Goal: Task Accomplishment & Management: Complete application form

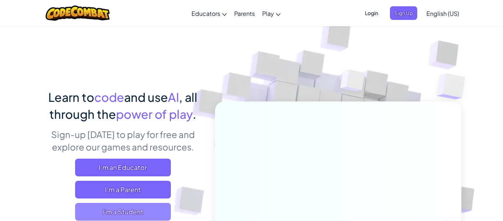
click at [144, 210] on span "I'm a Student" at bounding box center [123, 212] width 96 height 18
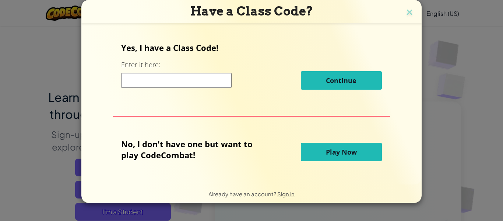
click at [164, 78] on input at bounding box center [176, 80] width 111 height 15
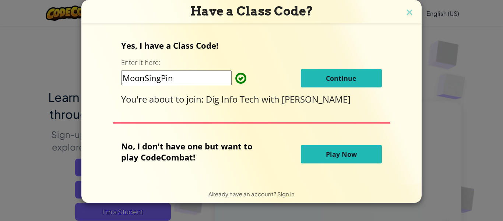
type input "MoonSingPin"
click at [351, 75] on span "Continue" at bounding box center [341, 78] width 31 height 9
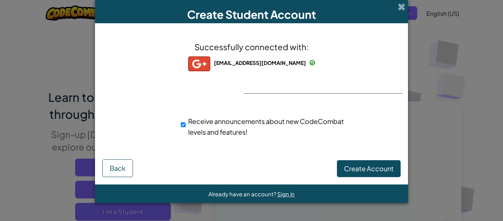
click at [374, 95] on div "Successfully connected with: orabates@faleesburg.com orabates@faleesburg.com or…" at bounding box center [251, 94] width 295 height 126
click at [372, 172] on button "Create Account" at bounding box center [369, 168] width 64 height 17
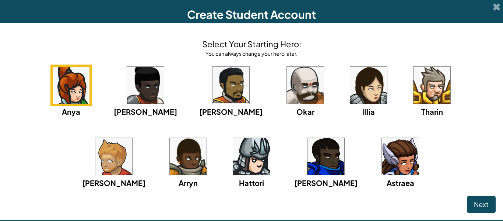
click at [287, 100] on img at bounding box center [305, 85] width 37 height 37
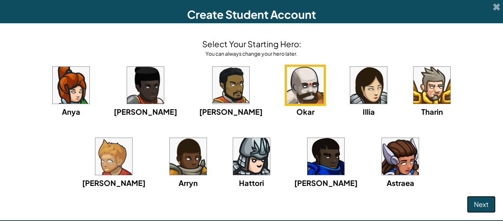
click at [472, 206] on button "Next" at bounding box center [481, 204] width 29 height 17
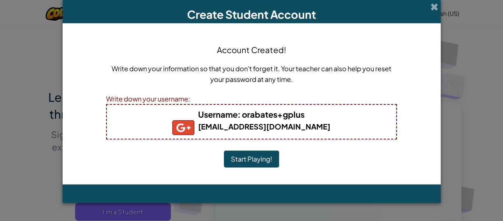
click at [267, 156] on button "Start Playing!" at bounding box center [251, 158] width 55 height 17
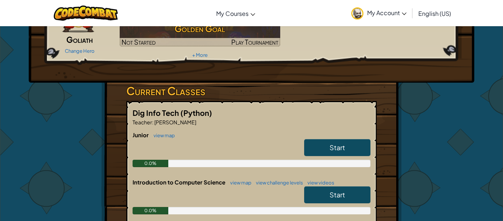
scroll to position [71, 0]
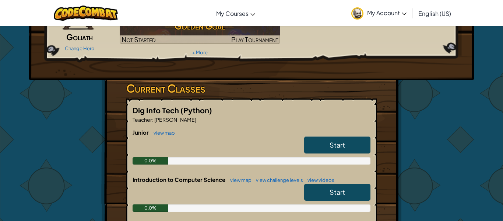
click at [323, 146] on link "Start" at bounding box center [337, 144] width 66 height 17
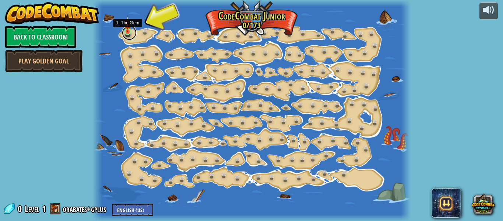
click at [128, 35] on link at bounding box center [129, 32] width 15 height 15
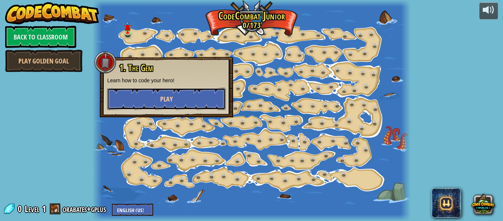
click at [143, 103] on button "Play" at bounding box center [166, 99] width 119 height 22
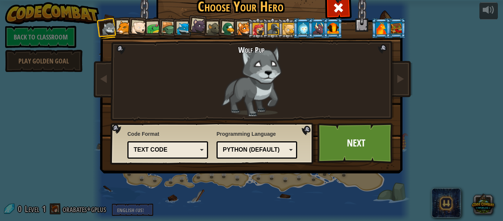
click at [227, 25] on div at bounding box center [229, 29] width 14 height 14
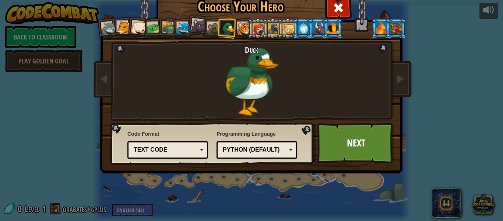
click at [191, 148] on div "Text code" at bounding box center [166, 149] width 64 height 8
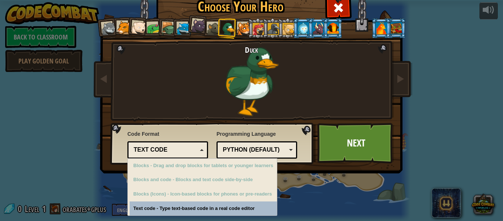
click at [191, 148] on div "Text code" at bounding box center [166, 149] width 64 height 8
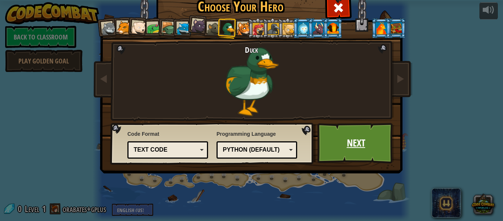
click at [347, 145] on link "Next" at bounding box center [356, 143] width 77 height 41
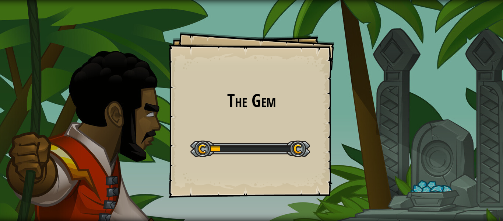
click at [347, 144] on div "The Gem Goals Start Level Error loading from server. Try refreshing the page. Y…" at bounding box center [251, 110] width 503 height 221
click at [292, 138] on div "Start Level" at bounding box center [250, 147] width 120 height 29
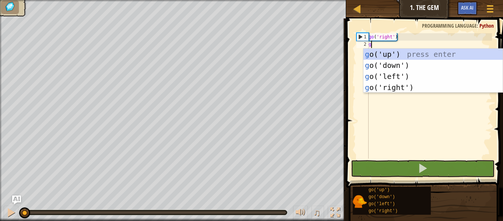
scroll to position [3, 0]
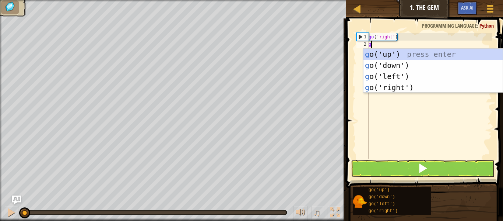
type textarea "go"
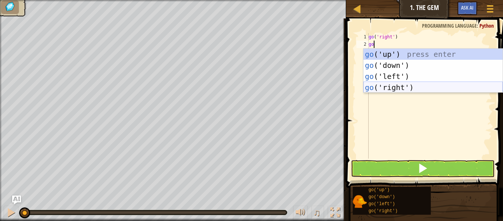
click at [390, 88] on div "go ('up') press enter go ('down') press enter go ('left') press enter go ('righ…" at bounding box center [433, 82] width 139 height 66
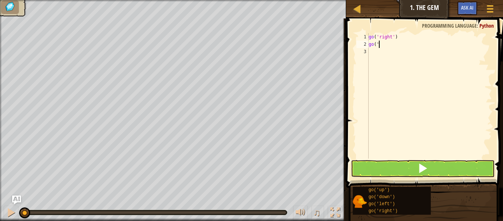
type textarea "g"
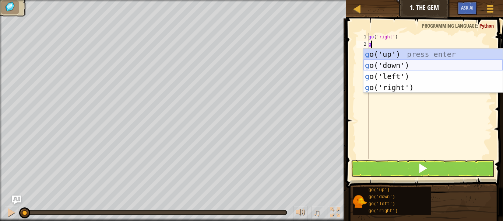
click at [390, 68] on div "g o('up') press enter g o('down') press enter g o('left') press enter g o('righ…" at bounding box center [433, 82] width 139 height 66
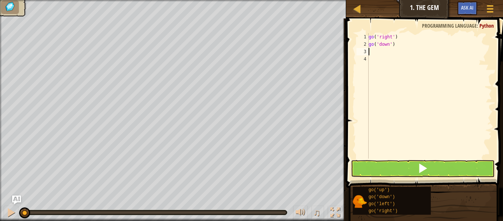
type textarea "g"
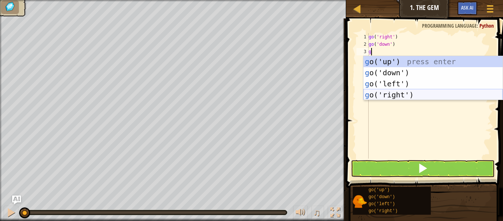
click at [398, 96] on div "g o('up') press enter g o('down') press enter g o('left') press enter g o('righ…" at bounding box center [433, 89] width 139 height 66
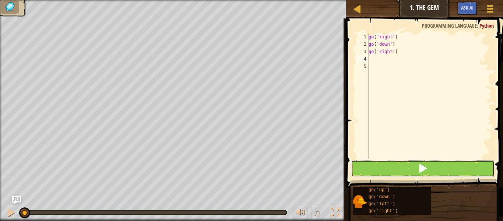
click at [416, 168] on button at bounding box center [423, 168] width 144 height 17
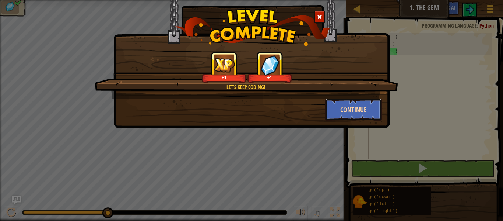
click at [363, 111] on button "Continue" at bounding box center [353, 109] width 57 height 22
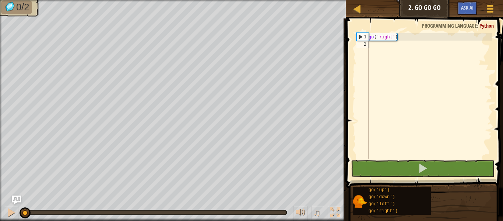
type textarea "g"
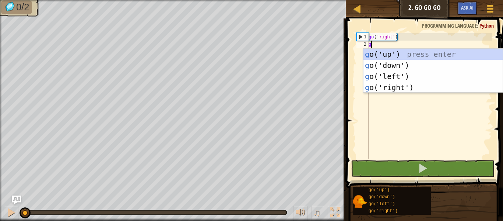
scroll to position [3, 0]
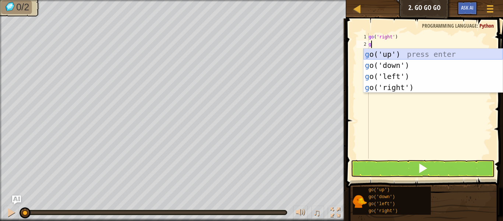
click at [373, 55] on div "g o('up') press enter g o('down') press enter g o('left') press enter g o('righ…" at bounding box center [433, 82] width 139 height 66
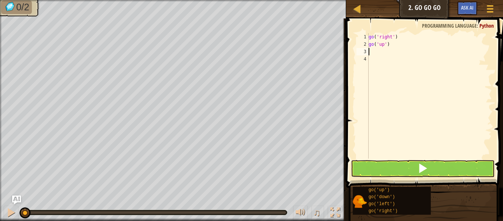
type textarea "g"
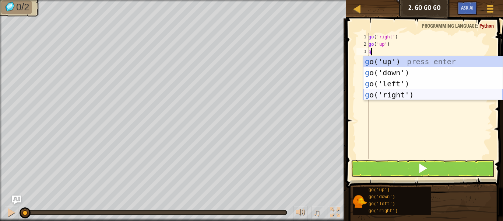
click at [401, 94] on div "g o('up') press enter g o('down') press enter g o('left') press enter g o('righ…" at bounding box center [433, 89] width 139 height 66
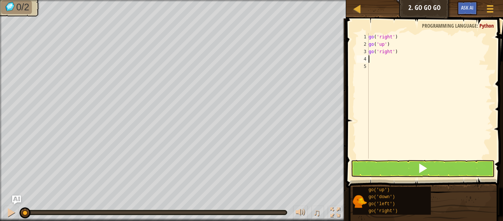
type textarea "g"
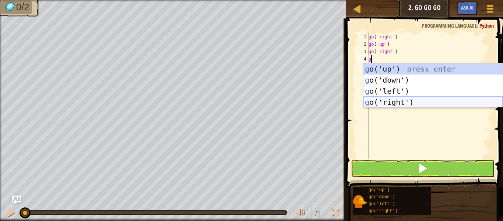
click at [404, 102] on div "g o('up') press enter g o('down') press enter g o('left') press enter g o('righ…" at bounding box center [433, 96] width 139 height 66
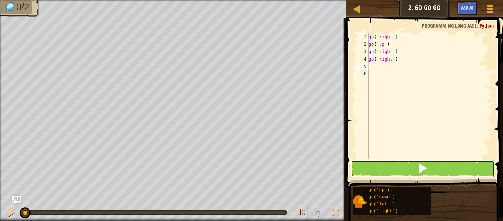
click at [404, 166] on button at bounding box center [423, 168] width 144 height 17
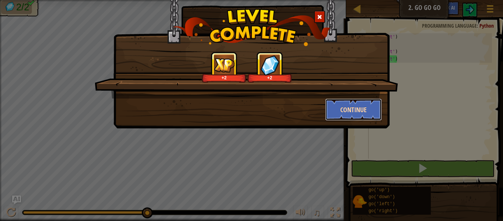
click at [355, 109] on button "Continue" at bounding box center [353, 109] width 57 height 22
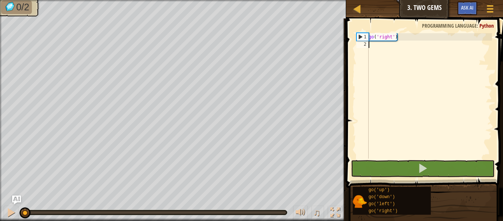
scroll to position [3, 0]
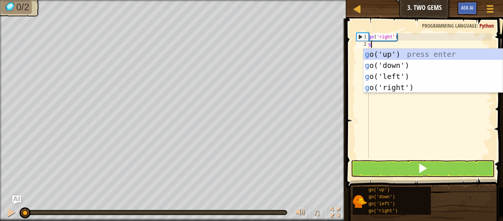
type textarea "go"
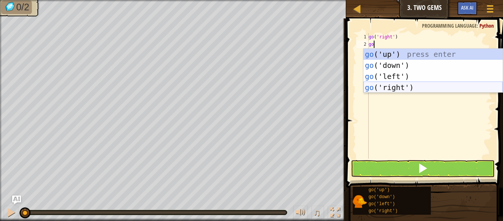
click at [415, 86] on div "go ('up') press enter go ('down') press enter go ('left') press enter go ('righ…" at bounding box center [433, 82] width 139 height 66
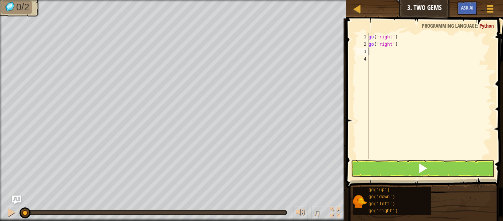
type textarea "g"
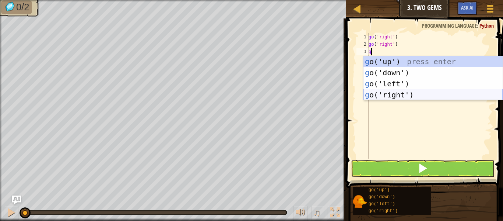
click at [414, 93] on div "g o('up') press enter g o('down') press enter g o('left') press enter g o('righ…" at bounding box center [433, 89] width 139 height 66
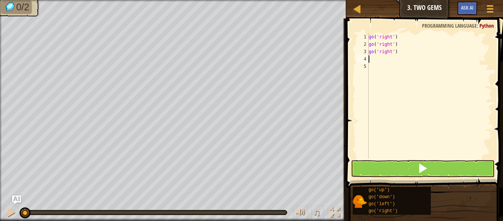
type textarea "g"
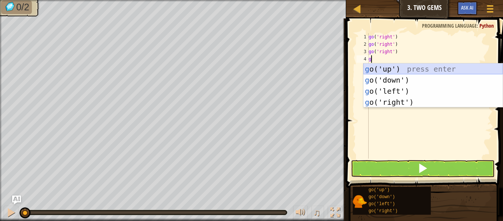
click at [393, 68] on div "g o('up') press enter g o('down') press enter g o('left') press enter g o('righ…" at bounding box center [433, 96] width 139 height 66
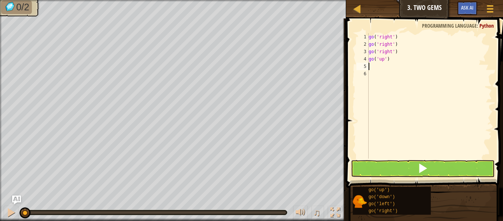
type textarea "g"
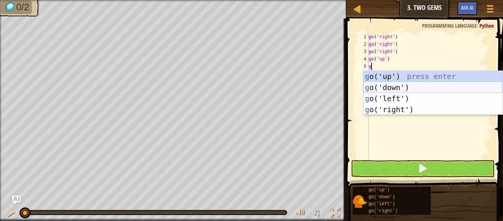
click at [393, 86] on div "g o('up') press enter g o('down') press enter g o('left') press enter g o('righ…" at bounding box center [433, 104] width 139 height 66
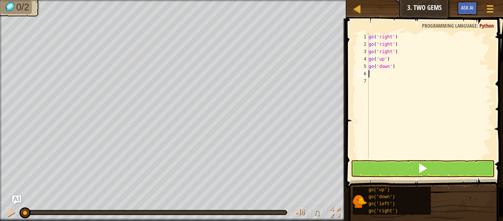
type textarea "g"
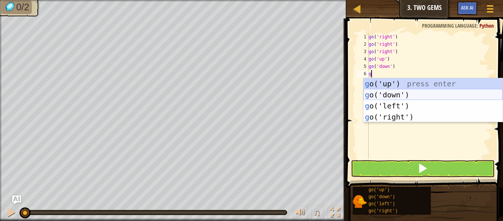
click at [395, 93] on div "g o('up') press enter g o('down') press enter g o('left') press enter g o('righ…" at bounding box center [433, 111] width 139 height 66
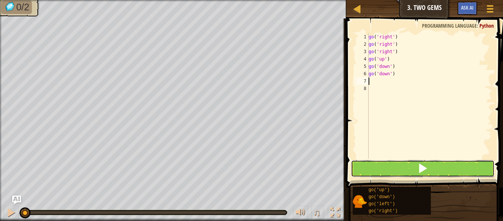
click at [394, 168] on button at bounding box center [423, 168] width 144 height 17
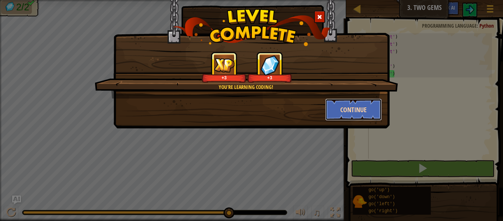
click at [370, 113] on button "Continue" at bounding box center [353, 109] width 57 height 22
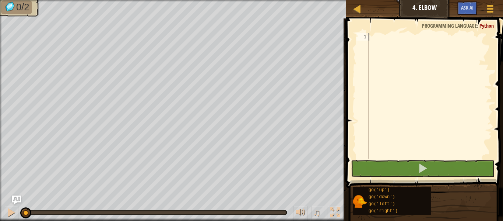
click at [371, 113] on div at bounding box center [429, 103] width 125 height 140
type textarea "g"
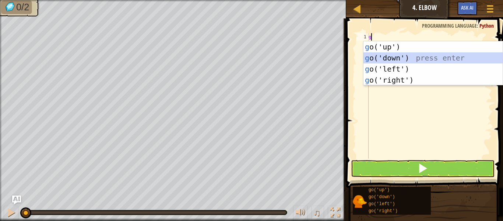
click at [375, 57] on div "g o('up') press enter g o('down') press enter g o('left') press enter g o('righ…" at bounding box center [433, 74] width 139 height 66
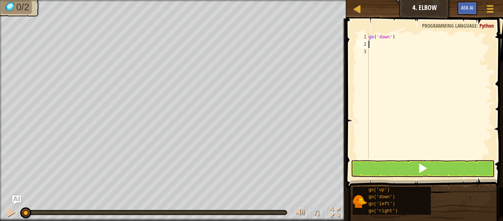
type textarea "g"
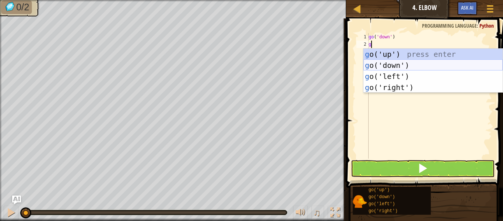
click at [390, 65] on div "g o('up') press enter g o('down') press enter g o('left') press enter g o('righ…" at bounding box center [433, 82] width 139 height 66
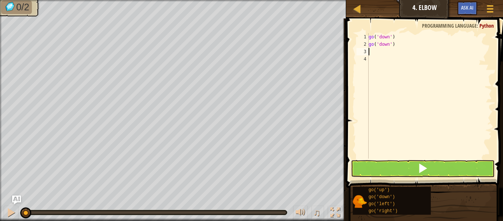
type textarea "g"
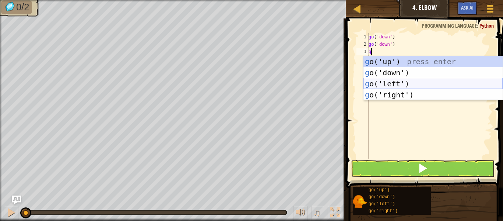
click at [397, 84] on div "g o('up') press enter g o('down') press enter g o('left') press enter g o('righ…" at bounding box center [433, 89] width 139 height 66
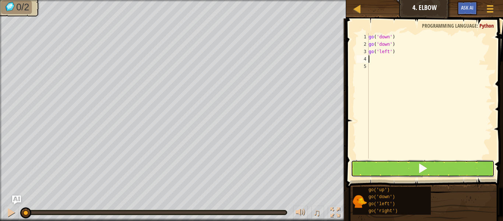
click at [410, 170] on button at bounding box center [423, 168] width 144 height 17
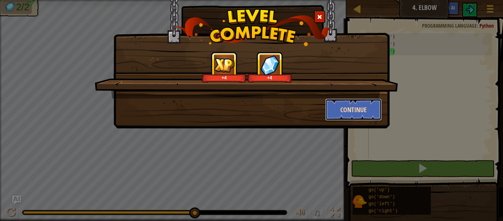
click at [341, 103] on button "Continue" at bounding box center [353, 109] width 57 height 22
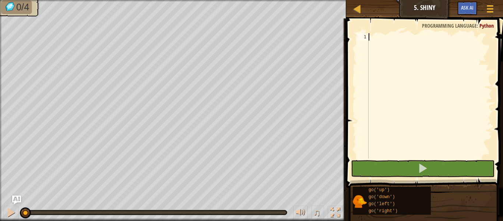
type textarea "g"
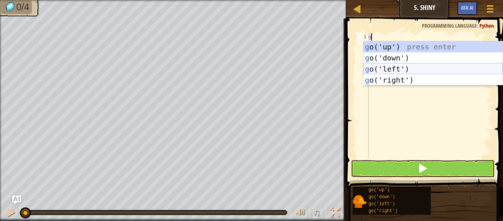
click at [370, 70] on div "g o('up') press enter g o('down') press enter g o('left') press enter g o('righ…" at bounding box center [433, 74] width 139 height 66
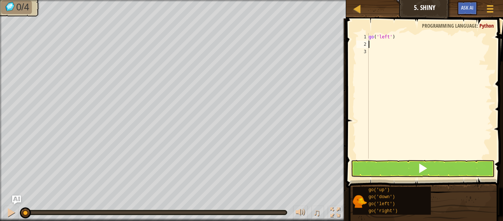
type textarea "g"
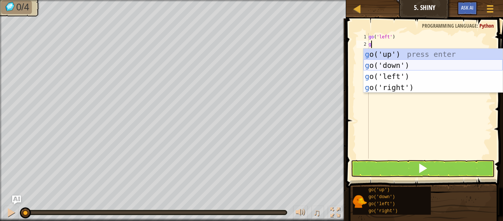
click at [392, 62] on div "g o('up') press enter g o('down') press enter g o('left') press enter g o('righ…" at bounding box center [433, 82] width 139 height 66
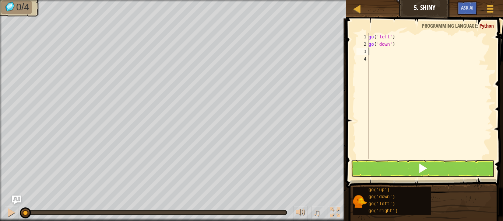
type textarea "g"
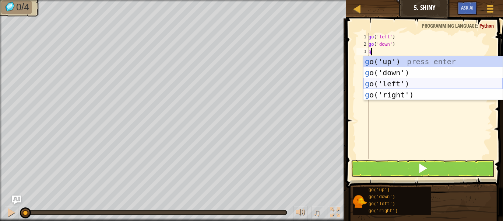
click at [401, 82] on div "g o('up') press enter g o('down') press enter g o('left') press enter g o('righ…" at bounding box center [433, 89] width 139 height 66
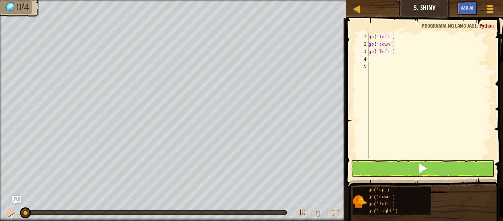
type textarea "g"
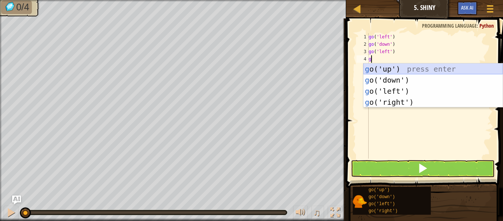
click at [394, 67] on div "g o('up') press enter g o('down') press enter g o('left') press enter g o('righ…" at bounding box center [433, 96] width 139 height 66
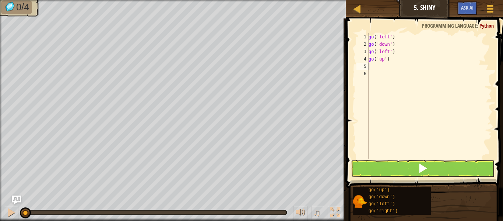
type textarea "g"
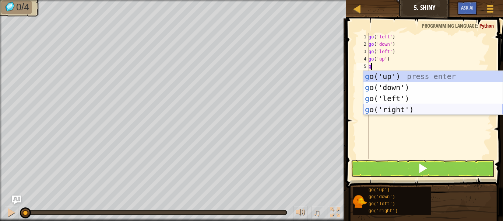
click at [386, 110] on div "g o('up') press enter g o('down') press enter g o('left') press enter g o('righ…" at bounding box center [433, 104] width 139 height 66
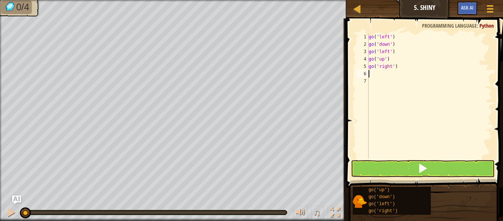
type textarea "g"
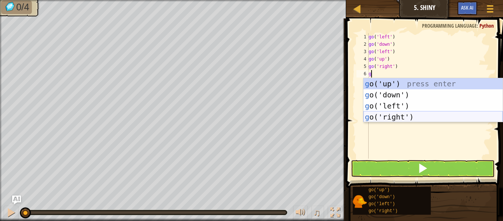
click at [387, 118] on div "g o('up') press enter g o('down') press enter g o('left') press enter g o('righ…" at bounding box center [433, 111] width 139 height 66
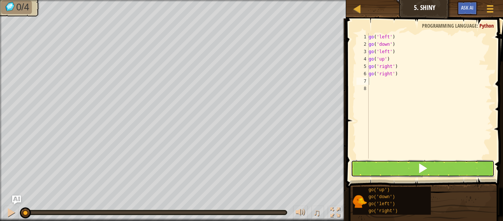
click at [399, 168] on button at bounding box center [423, 168] width 144 height 17
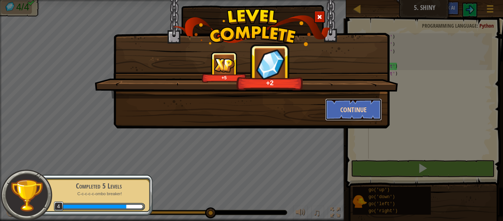
click at [352, 113] on button "Continue" at bounding box center [353, 109] width 57 height 22
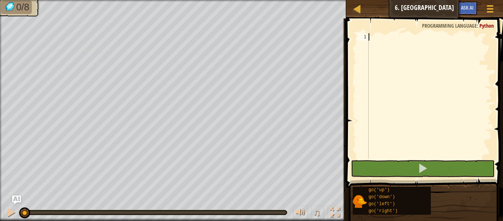
type textarea "g"
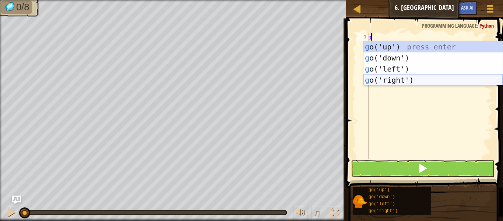
click at [387, 77] on div "g o('up') press enter g o('down') press enter g o('left') press enter g o('righ…" at bounding box center [433, 74] width 139 height 66
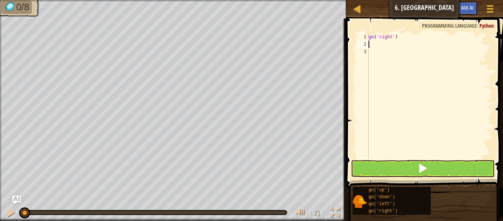
type textarea "g"
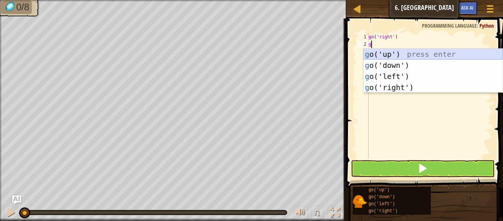
click at [386, 49] on div "g o('up') press enter g o('down') press enter g o('left') press enter g o('righ…" at bounding box center [433, 82] width 139 height 66
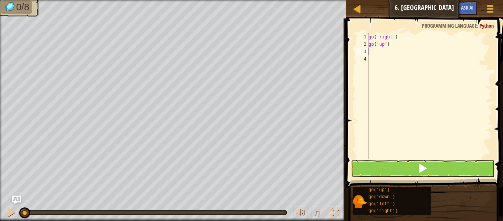
type textarea "g"
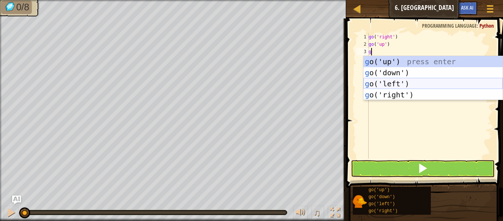
click at [394, 81] on div "g o('up') press enter g o('down') press enter g o('left') press enter g o('righ…" at bounding box center [433, 89] width 139 height 66
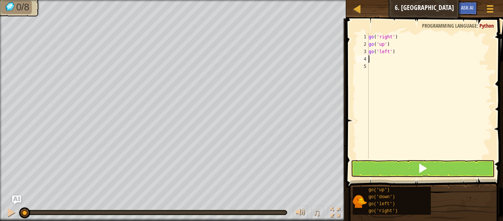
type textarea "g"
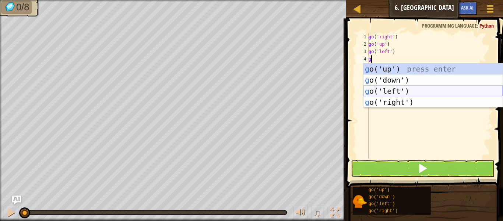
click at [397, 91] on div "g o('up') press enter g o('down') press enter g o('left') press enter g o('righ…" at bounding box center [433, 96] width 139 height 66
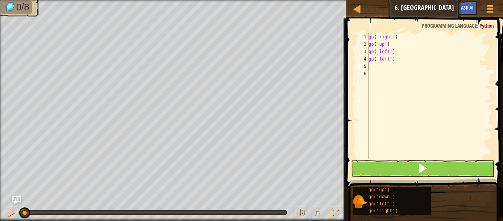
type textarea "g"
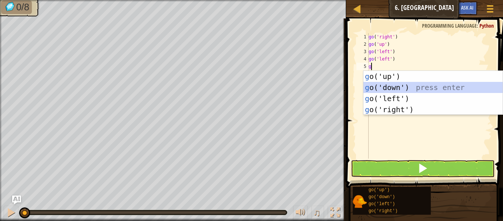
click at [395, 87] on div "g o('up') press enter g o('down') press enter g o('left') press enter g o('righ…" at bounding box center [433, 104] width 139 height 66
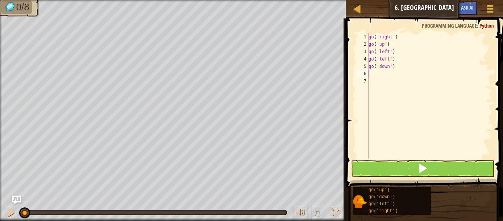
type textarea "g"
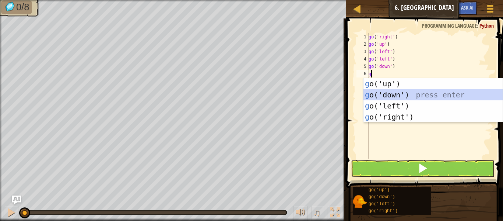
click at [397, 95] on div "g o('up') press enter g o('down') press enter g o('left') press enter g o('righ…" at bounding box center [433, 111] width 139 height 66
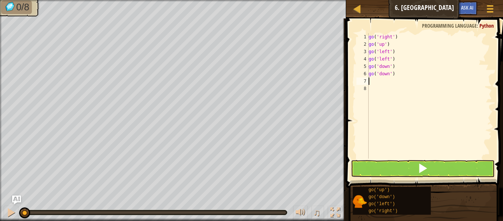
type textarea "g"
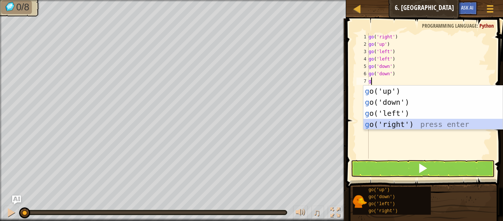
click at [394, 124] on div "g o('up') press enter g o('down') press enter g o('left') press enter g o('righ…" at bounding box center [433, 118] width 139 height 66
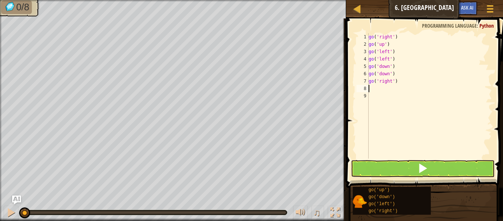
type textarea "g"
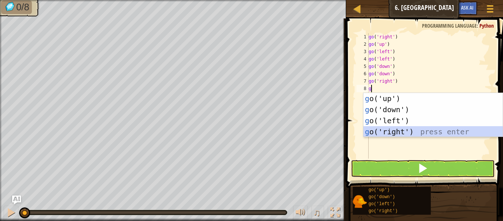
click at [397, 129] on div "g o('up') press enter g o('down') press enter g o('left') press enter g o('righ…" at bounding box center [433, 126] width 139 height 66
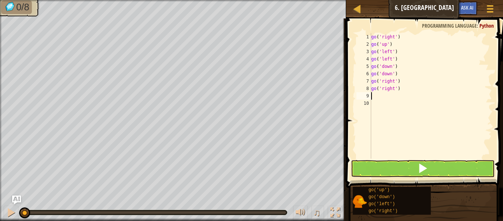
type textarea "g"
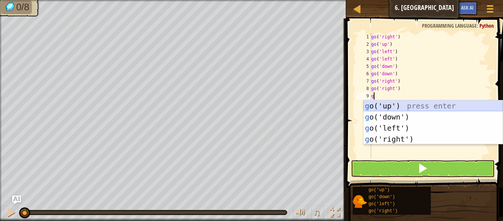
click at [395, 105] on div "g o('up') press enter g o('down') press enter g o('left') press enter g o('righ…" at bounding box center [433, 133] width 139 height 66
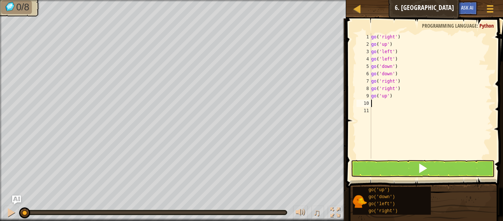
click at [395, 105] on div "go ( 'right' ) go ( 'up' ) go ( 'left' ) go ( 'left' ) go ( 'down' ) go ( 'down…" at bounding box center [431, 103] width 122 height 140
click at [375, 170] on button at bounding box center [423, 168] width 144 height 17
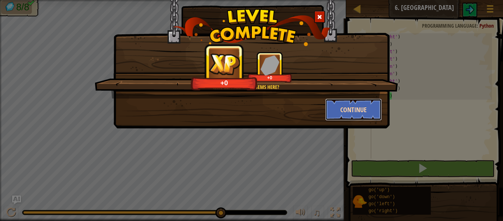
click at [358, 106] on button "Continue" at bounding box center [353, 109] width 57 height 22
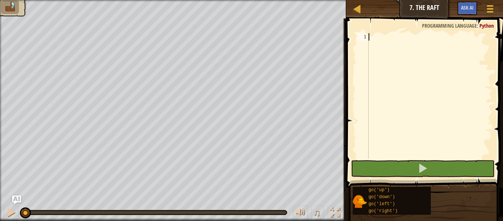
type textarea "g"
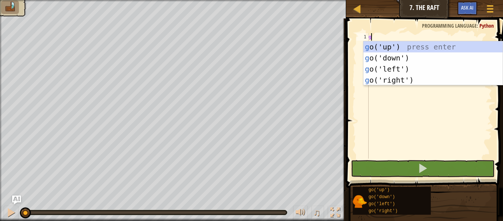
scroll to position [3, 0]
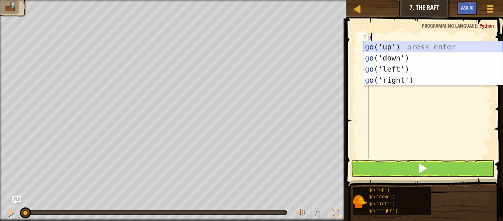
click at [369, 46] on div "g o('up') press enter g o('down') press enter g o('left') press enter g o('righ…" at bounding box center [433, 74] width 139 height 66
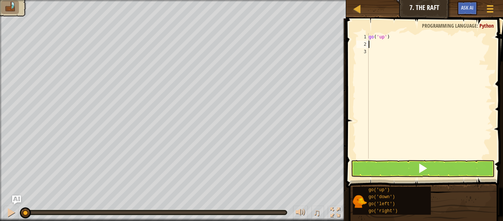
type textarea "g"
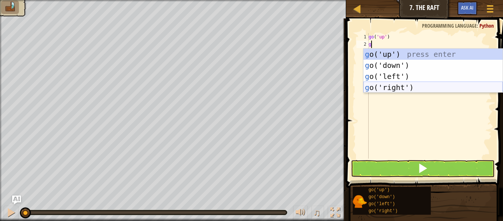
click at [373, 91] on div "g o('up') press enter g o('down') press enter g o('left') press enter g o('righ…" at bounding box center [433, 82] width 139 height 66
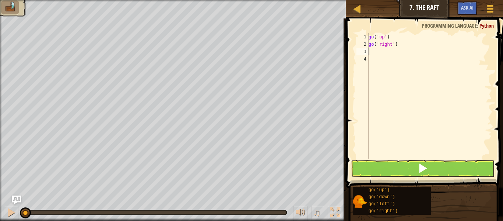
type textarea "g"
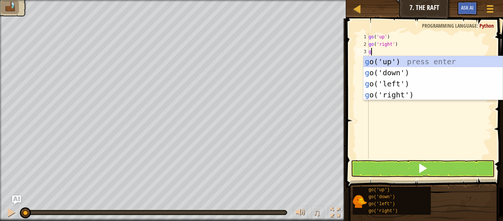
click at [379, 100] on div "go ( 'up' ) go ( 'right' ) g" at bounding box center [429, 103] width 125 height 140
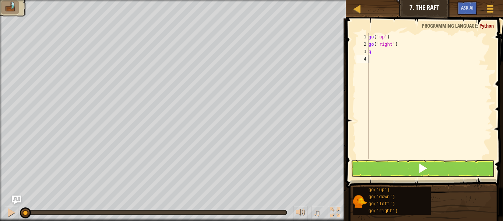
click at [388, 49] on div "go ( 'up' ) go ( 'right' ) g" at bounding box center [429, 103] width 125 height 140
type textarea "go"
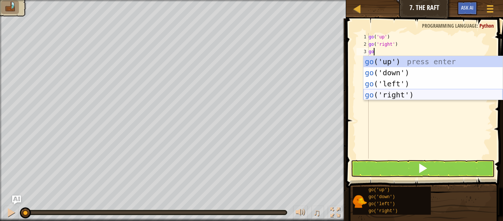
click at [391, 94] on div "go ('up') press enter go ('down') press enter go ('left') press enter go ('righ…" at bounding box center [433, 89] width 139 height 66
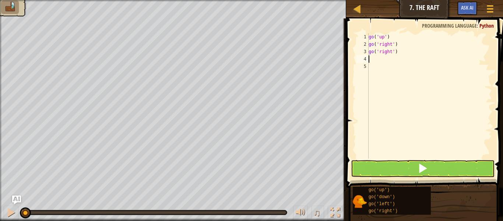
scroll to position [3, 0]
click at [395, 165] on button at bounding box center [423, 168] width 144 height 17
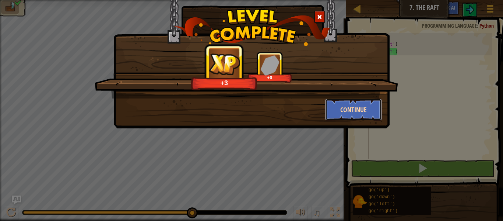
click at [348, 111] on button "Continue" at bounding box center [353, 109] width 57 height 22
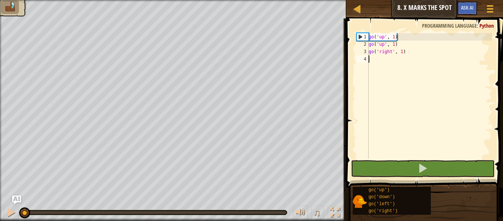
type textarea "g"
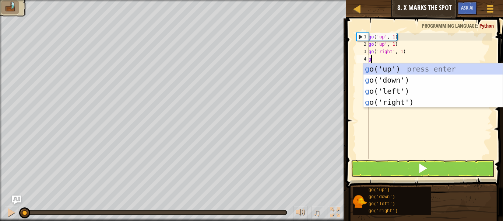
scroll to position [3, 0]
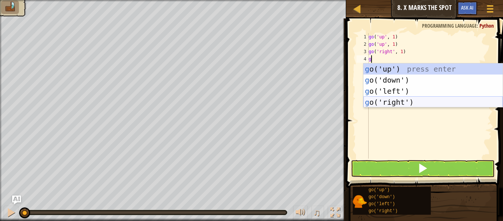
click at [399, 101] on div "g o('up') press enter g o('down') press enter g o('left') press enter g o('righ…" at bounding box center [433, 96] width 139 height 66
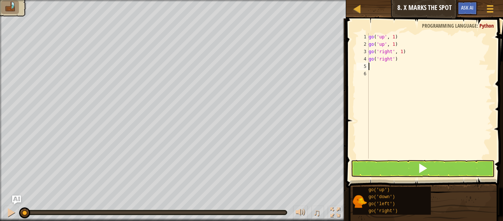
type textarea "g"
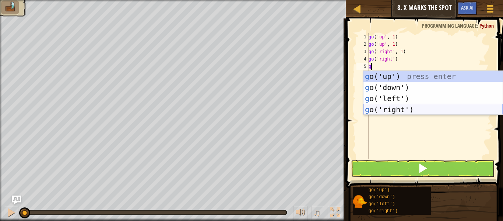
click at [403, 110] on div "g o('up') press enter g o('down') press enter g o('left') press enter g o('righ…" at bounding box center [433, 104] width 139 height 66
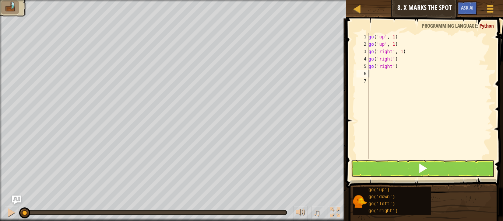
type textarea "d"
type textarea "g"
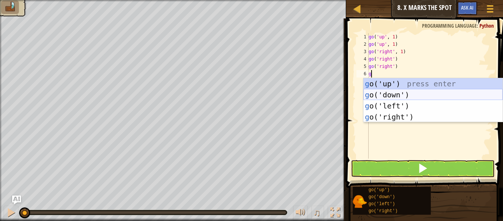
click at [402, 94] on div "g o('up') press enter g o('down') press enter g o('left') press enter g o('righ…" at bounding box center [433, 111] width 139 height 66
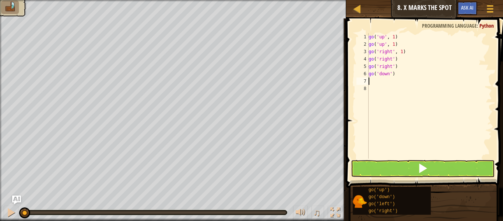
type textarea "g"
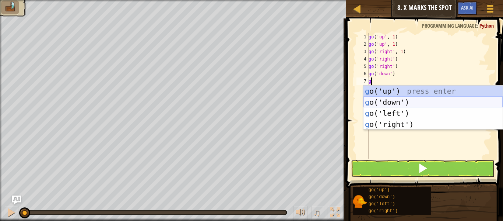
click at [411, 97] on div "g o('up') press enter g o('down') press enter g o('left') press enter g o('righ…" at bounding box center [433, 118] width 139 height 66
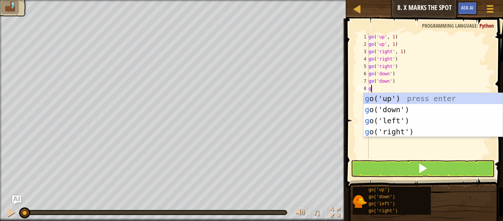
type textarea "go"
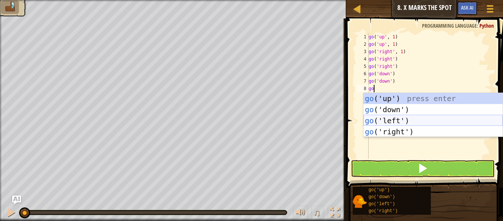
click at [423, 121] on div "go ('up') press enter go ('down') press enter go ('left') press enter go ('righ…" at bounding box center [433, 126] width 139 height 66
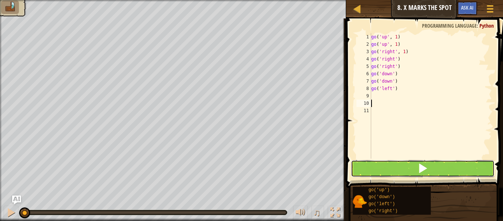
click at [433, 167] on button at bounding box center [423, 168] width 144 height 17
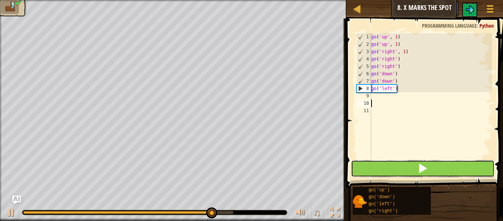
click at [433, 167] on button at bounding box center [423, 168] width 144 height 17
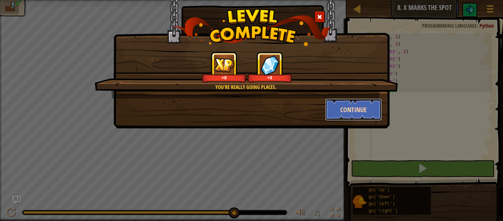
click at [358, 113] on button "Continue" at bounding box center [353, 109] width 57 height 22
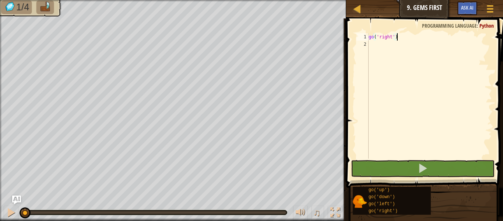
click at [375, 48] on div "go ( 'right' )" at bounding box center [429, 103] width 125 height 140
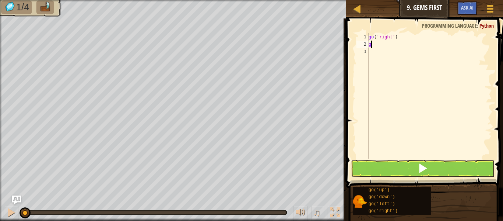
scroll to position [3, 0]
type textarea "go"
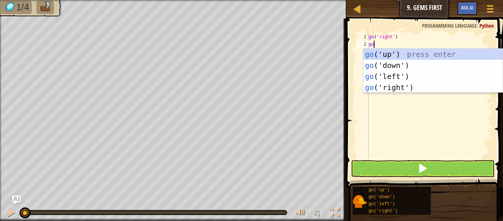
scroll to position [3, 0]
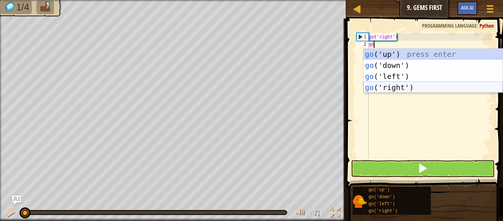
click at [384, 85] on div "go ('up') press enter go ('down') press enter go ('left') press enter go ('righ…" at bounding box center [433, 82] width 139 height 66
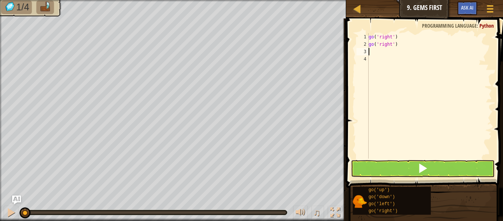
type textarea "g"
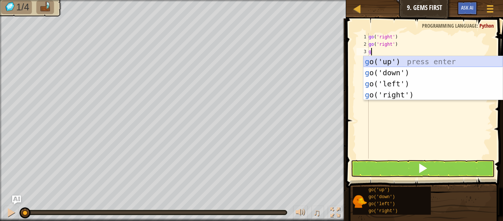
click at [389, 59] on div "g o('up') press enter g o('down') press enter g o('left') press enter g o('righ…" at bounding box center [433, 89] width 139 height 66
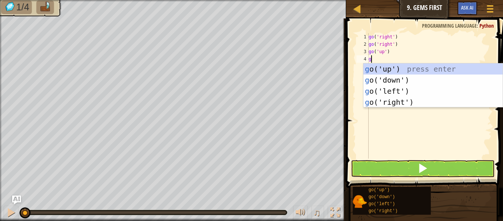
type textarea "go"
click at [402, 78] on div "go ('up') press enter go ('down') press enter go ('left') press enter go ('righ…" at bounding box center [433, 96] width 139 height 66
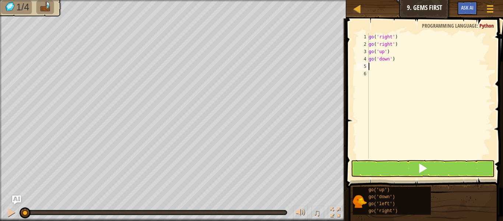
scroll to position [3, 0]
type textarea "g"
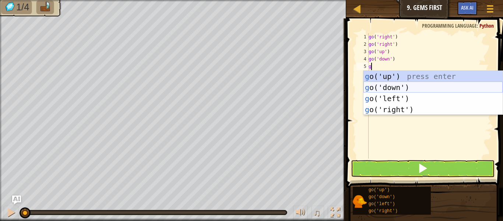
click at [406, 88] on div "g o('up') press enter g o('down') press enter g o('left') press enter g o('righ…" at bounding box center [433, 104] width 139 height 66
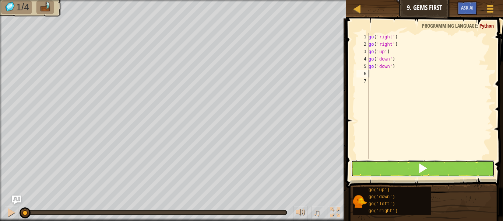
click at [394, 167] on button at bounding box center [423, 168] width 144 height 17
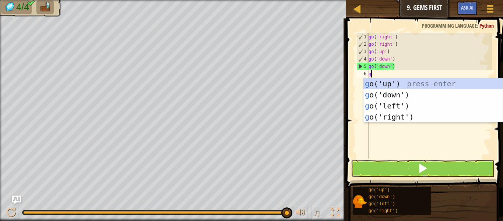
type textarea "gp"
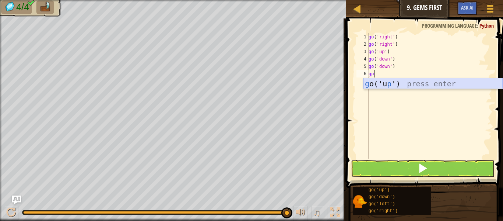
click at [376, 83] on div "g o('u p ') press enter" at bounding box center [433, 94] width 139 height 33
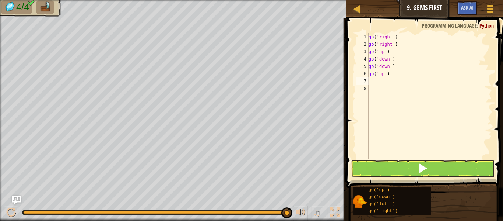
scroll to position [3, 0]
type textarea "g"
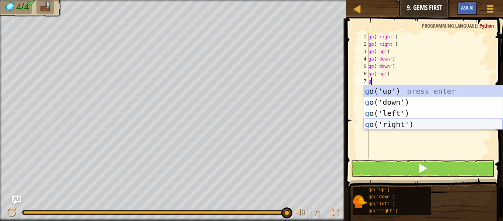
click at [386, 122] on div "g o('up') press enter g o('down') press enter g o('left') press enter g o('righ…" at bounding box center [433, 118] width 139 height 66
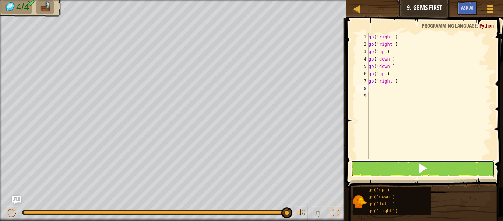
click at [390, 173] on button at bounding box center [423, 168] width 144 height 17
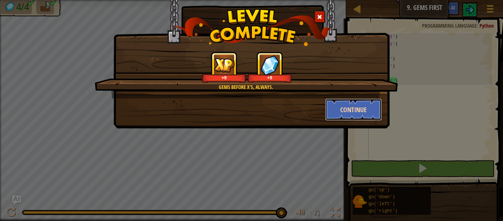
click at [362, 111] on button "Continue" at bounding box center [353, 109] width 57 height 22
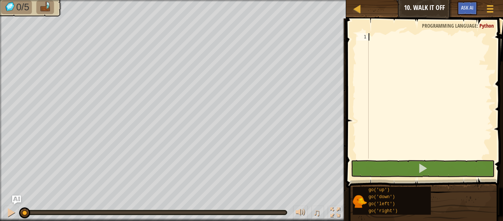
type textarea "g"
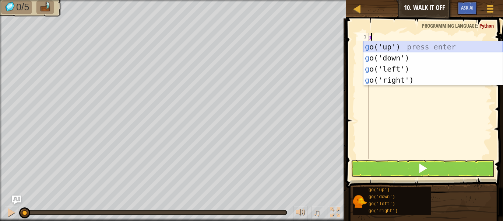
click at [401, 49] on div "g o('up') press enter g o('down') press enter g o('left') press enter g o('righ…" at bounding box center [433, 74] width 139 height 66
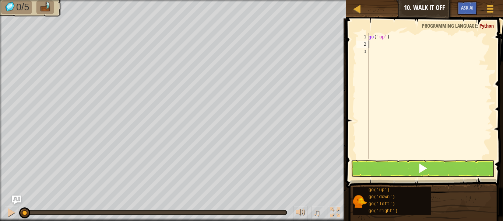
type textarea "g"
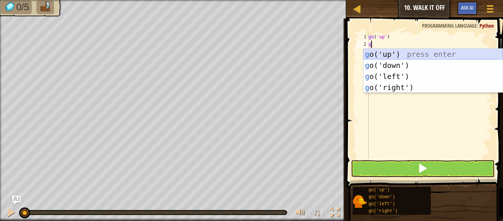
click at [382, 53] on div "g o('up') press enter g o('down') press enter g o('left') press enter g o('righ…" at bounding box center [433, 82] width 139 height 66
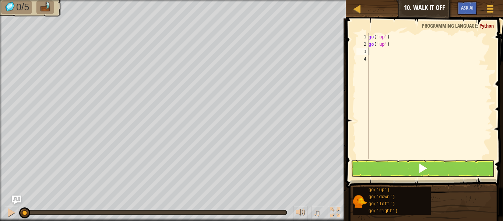
type textarea "g"
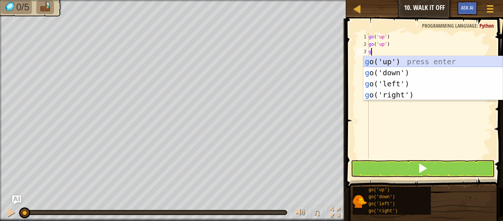
click at [393, 62] on div "g o('up') press enter g o('down') press enter g o('left') press enter g o('righ…" at bounding box center [433, 89] width 139 height 66
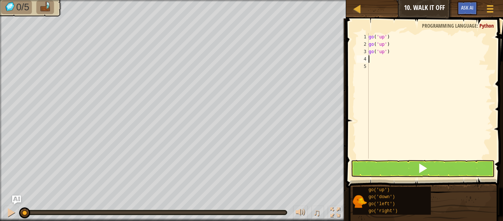
type textarea "g"
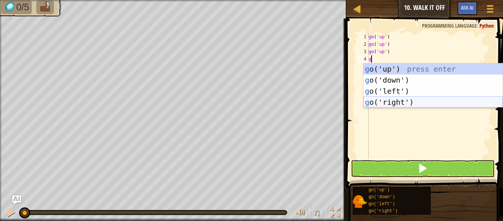
click at [394, 99] on div "g o('up') press enter g o('down') press enter g o('left') press enter g o('righ…" at bounding box center [433, 96] width 139 height 66
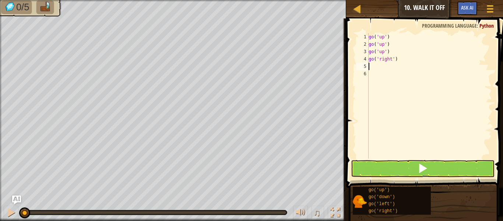
type textarea "g"
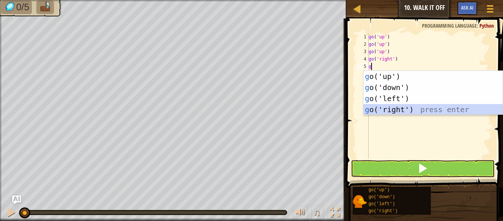
click at [404, 108] on div "g o('up') press enter g o('down') press enter g o('left') press enter g o('righ…" at bounding box center [433, 104] width 139 height 66
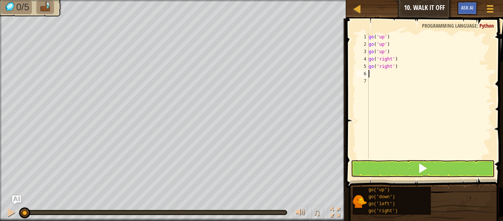
type textarea "g"
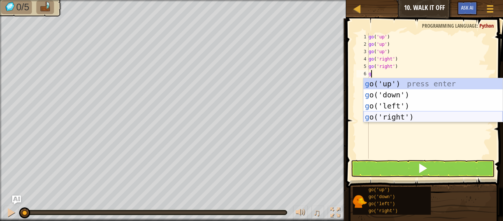
click at [401, 115] on div "g o('up') press enter g o('down') press enter g o('left') press enter g o('righ…" at bounding box center [433, 111] width 139 height 66
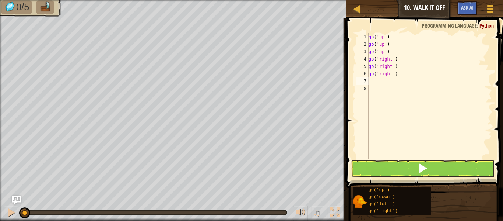
type textarea "g"
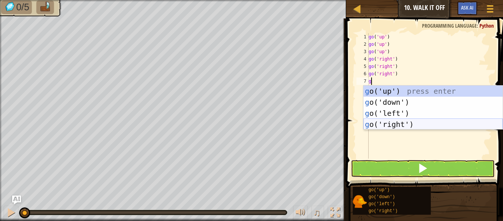
click at [404, 124] on div "g o('up') press enter g o('down') press enter g o('left') press enter g o('righ…" at bounding box center [433, 118] width 139 height 66
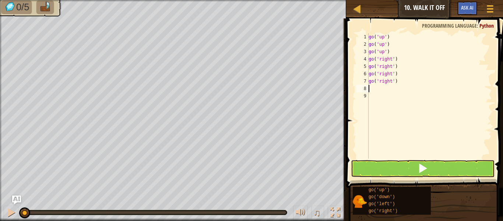
type textarea "g"
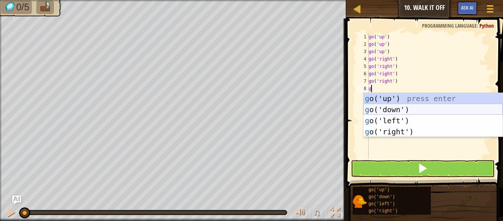
click at [396, 110] on div "g o('up') press enter g o('down') press enter g o('left') press enter g o('righ…" at bounding box center [433, 126] width 139 height 66
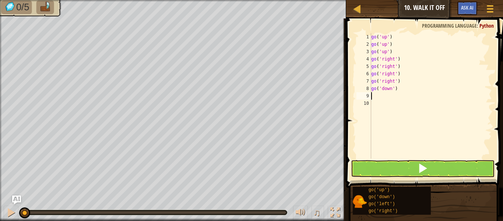
type textarea "g"
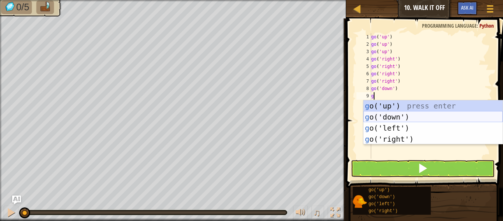
click at [397, 113] on div "g o('up') press enter g o('down') press enter g o('left') press enter g o('righ…" at bounding box center [433, 133] width 139 height 66
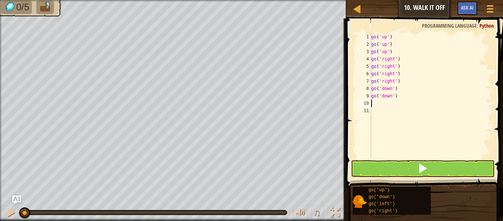
type textarea "g"
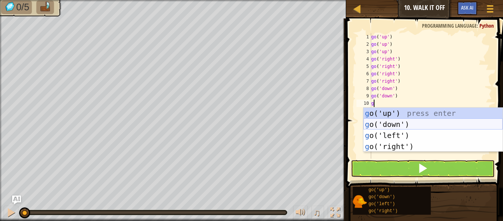
click at [410, 124] on div "g o('up') press enter g o('down') press enter g o('left') press enter g o('righ…" at bounding box center [433, 141] width 139 height 66
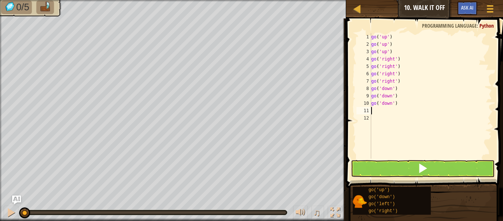
type textarea "g"
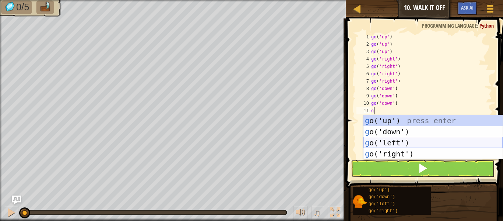
click at [400, 144] on div "g o('up') press enter g o('down') press enter g o('left') press enter g o('righ…" at bounding box center [433, 148] width 139 height 66
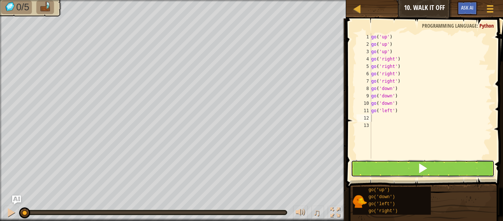
click at [371, 173] on button at bounding box center [423, 168] width 144 height 17
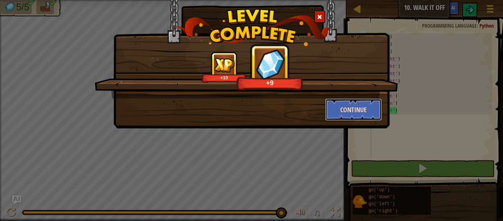
click at [361, 111] on button "Continue" at bounding box center [353, 109] width 57 height 22
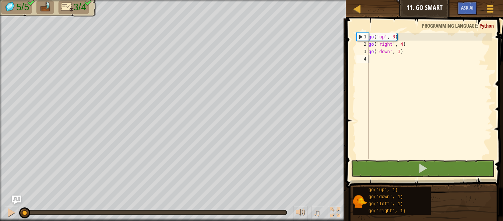
type textarea "g"
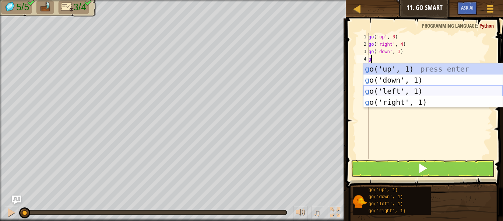
click at [398, 89] on div "g o('up', 1) press enter g o('down', 1) press enter g o('left', 1) press enter …" at bounding box center [433, 96] width 139 height 66
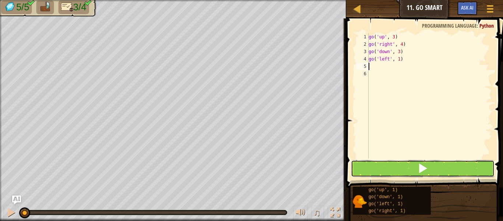
click at [386, 169] on button at bounding box center [423, 168] width 144 height 17
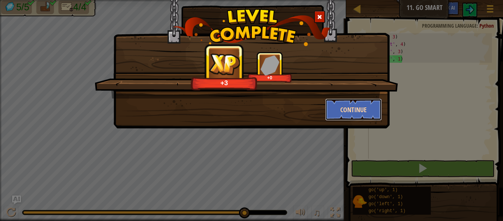
click at [359, 109] on button "Continue" at bounding box center [353, 109] width 57 height 22
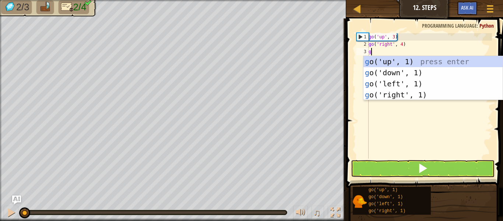
scroll to position [3, 0]
type textarea "go"
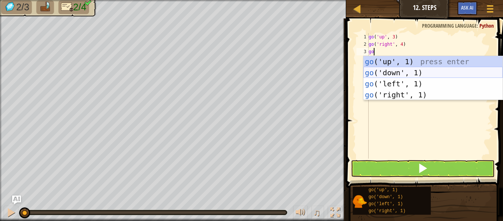
click at [392, 69] on div "go ('up', 1) press enter go ('down', 1) press enter go ('left', 1) press enter …" at bounding box center [433, 89] width 139 height 66
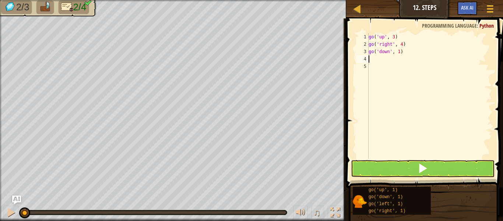
click at [400, 53] on div "go ( 'up' , 3 ) go ( 'right' , 4 ) go ( 'down' , 1 )" at bounding box center [429, 103] width 125 height 140
type textarea "go('down', 3)"
click at [399, 59] on div "go ( 'up' , 3 ) go ( 'right' , 4 ) go ( 'down' , 3 )" at bounding box center [429, 103] width 125 height 140
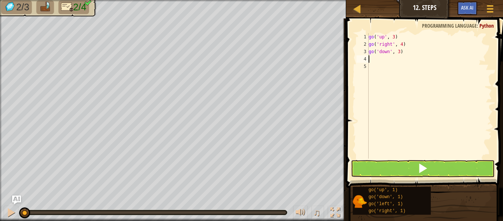
type textarea "g"
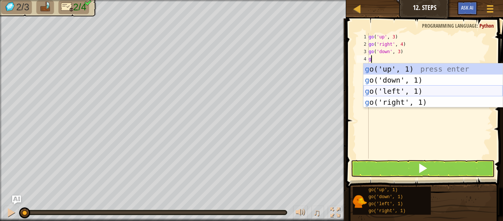
click at [399, 90] on div "g o('up', 1) press enter g o('down', 1) press enter g o('left', 1) press enter …" at bounding box center [433, 96] width 139 height 66
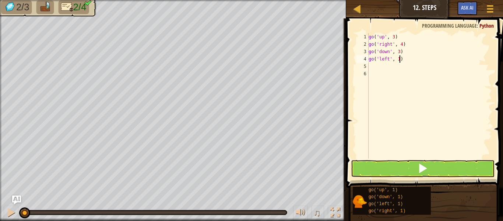
click at [400, 62] on div "go ( 'up' , 3 ) go ( 'right' , 4 ) go ( 'down' , 3 ) go ( 'left' , 1 )" at bounding box center [429, 103] width 125 height 140
type textarea "go('left', 2)"
click at [394, 167] on button at bounding box center [423, 168] width 144 height 17
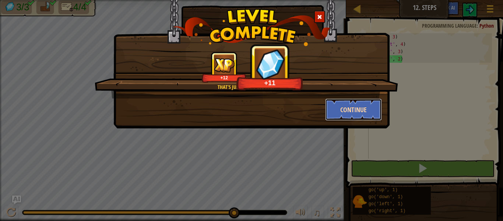
click at [351, 113] on button "Continue" at bounding box center [353, 109] width 57 height 22
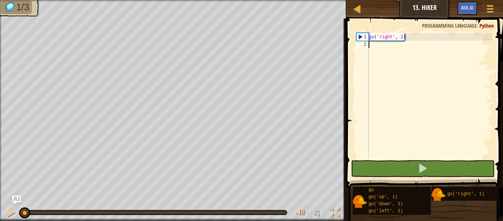
click at [402, 36] on div "go ( 'right' , 2 )" at bounding box center [429, 103] width 125 height 140
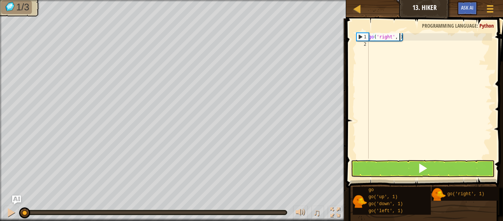
type textarea "go('right', 4)"
click at [405, 46] on div "go ( 'right' , 4 )" at bounding box center [429, 103] width 125 height 140
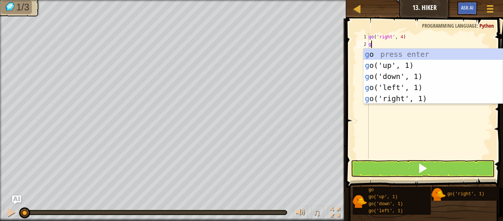
type textarea "go"
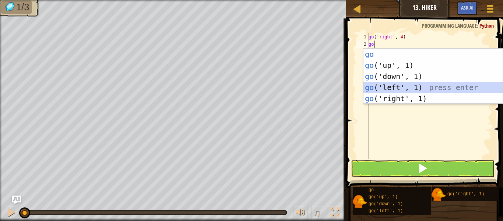
click at [389, 89] on div "go press enter go ('up', 1) press enter go ('down', 1) press enter go ('left', …" at bounding box center [433, 87] width 139 height 77
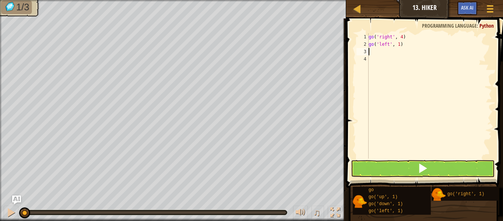
click at [407, 46] on div "go ( 'right' , 4 ) go ( 'left' , 1 )" at bounding box center [429, 103] width 125 height 140
type textarea "g"
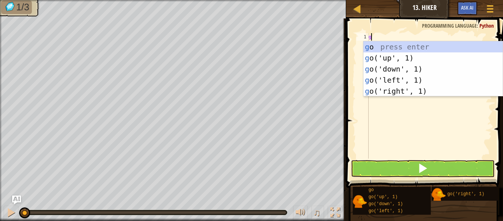
type textarea "go"
click at [400, 54] on div "go press enter go ('up', 1) press enter go ('down', 1) press enter go ('left', …" at bounding box center [433, 79] width 139 height 77
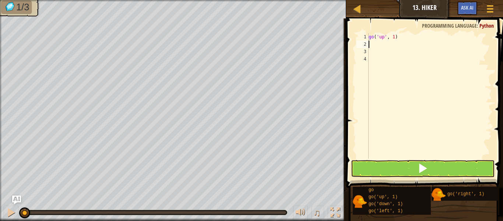
click at [394, 36] on div "go ( 'up' , 1 )" at bounding box center [429, 103] width 125 height 140
type textarea "go('up', 2)"
click at [394, 45] on div "go ( 'up' , 2 )" at bounding box center [429, 103] width 125 height 140
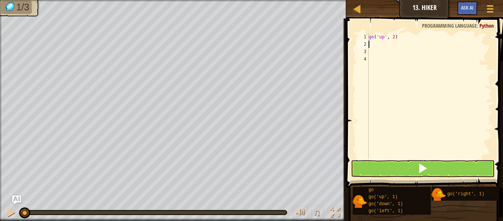
type textarea "g"
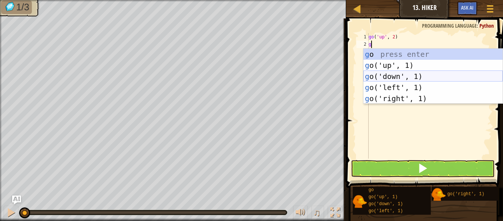
click at [402, 76] on div "g o press enter g o('up', 1) press enter g o('down', 1) press enter g o('left',…" at bounding box center [433, 87] width 139 height 77
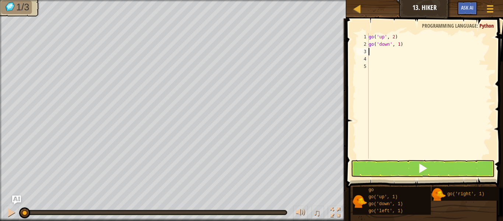
click at [400, 44] on div "go ( 'up' , 2 ) go ( 'down' , 1 )" at bounding box center [429, 103] width 125 height 140
type textarea "go('down', 2)"
click at [396, 51] on div "go ( 'up' , 2 ) go ( 'down' , 2 )" at bounding box center [429, 103] width 125 height 140
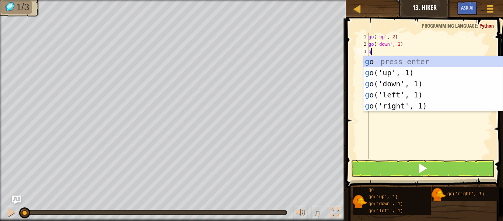
type textarea "go"
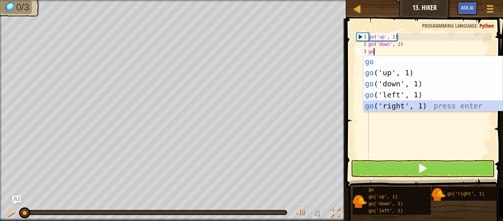
click at [386, 106] on div "go press enter go ('up', 1) press enter go ('down', 1) press enter go ('left', …" at bounding box center [433, 94] width 139 height 77
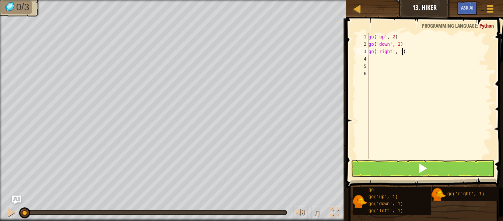
click at [403, 55] on div "go ( 'up' , 2 ) go ( 'down' , 2 ) go ( 'right' , 1 )" at bounding box center [429, 103] width 125 height 140
type textarea "go('right', 4)"
click at [400, 60] on div "go ( 'up' , 2 ) go ( 'down' , 2 ) go ( 'right' , 4 )" at bounding box center [429, 103] width 125 height 140
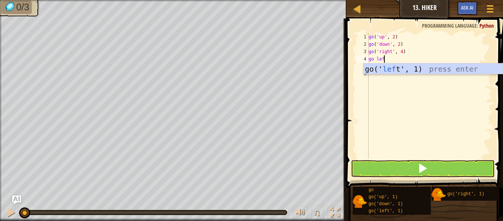
type textarea "go left"
click at [410, 69] on div "go(' left ', 1) press enter" at bounding box center [433, 79] width 139 height 33
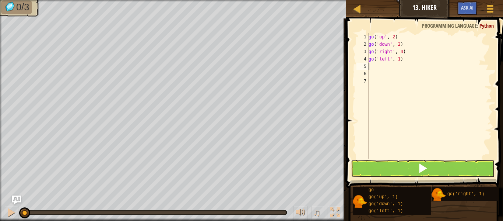
scroll to position [3, 0]
click at [399, 60] on div "go ( 'up' , 2 ) go ( 'down' , 2 ) go ( 'right' , 4 ) go ( 'left' , 1 )" at bounding box center [429, 103] width 125 height 140
type textarea "go('left', 2)"
click at [392, 66] on div "go ( 'up' , 2 ) go ( 'down' , 2 ) go ( 'right' , 4 ) go ( 'left' , 2 )" at bounding box center [429, 103] width 125 height 140
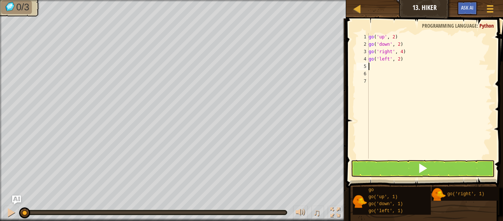
scroll to position [3, 0]
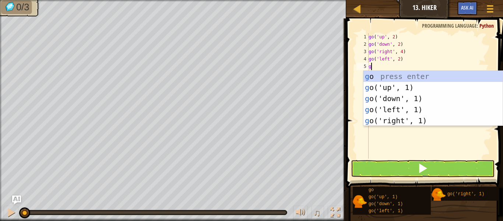
type textarea "go"
click at [395, 90] on div "go press enter go ('up', 1) press enter go ('down', 1) press enter go ('left', …" at bounding box center [433, 109] width 139 height 77
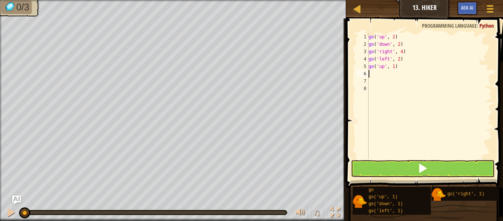
click at [395, 66] on div "go ( 'up' , 2 ) go ( 'down' , 2 ) go ( 'right' , 4 ) go ( 'left' , 2 ) go ( 'up…" at bounding box center [429, 103] width 125 height 140
type textarea "go('up', 3)"
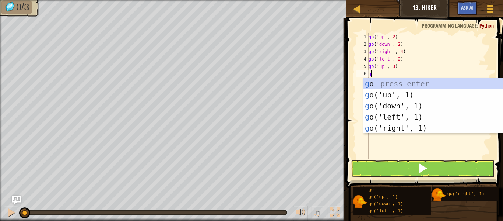
type textarea "go"
click at [401, 114] on div "go press enter go ('up', 1) press enter go ('down', 1) press enter go ('left', …" at bounding box center [433, 116] width 139 height 77
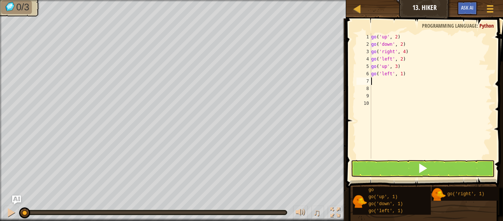
scroll to position [3, 0]
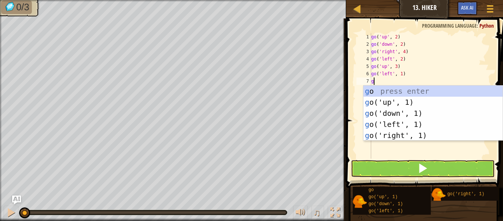
type textarea "go"
click at [396, 141] on div "go ( 'up' , 2 ) go ( 'down' , 2 ) go ( 'right' , 4 ) go ( 'left' , 2 ) go ( 'up…" at bounding box center [431, 103] width 122 height 140
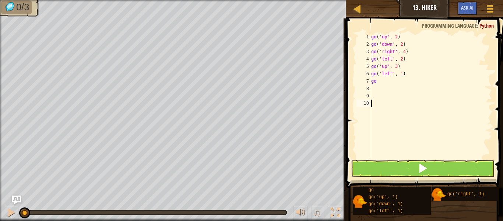
scroll to position [3, 0]
click at [386, 85] on div "go ( 'up' , 2 ) go ( 'down' , 2 ) go ( 'right' , 4 ) go ( 'left' , 2 ) go ( 'up…" at bounding box center [431, 103] width 122 height 140
click at [385, 78] on div "go ( 'up' , 2 ) go ( 'down' , 2 ) go ( 'right' , 4 ) go ( 'left' , 2 ) go ( 'up…" at bounding box center [431, 103] width 122 height 140
type textarea "g"
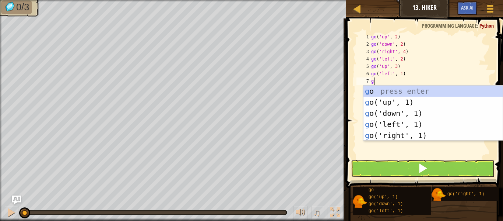
type textarea "go"
click at [384, 133] on div "go press enter go ('up', 1) press enter go ('down', 1) press enter go ('left', …" at bounding box center [433, 123] width 139 height 77
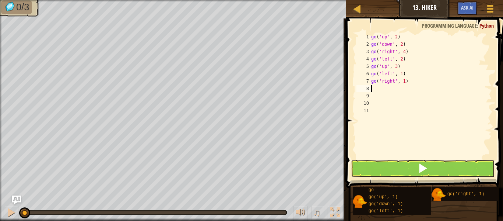
scroll to position [3, 0]
click at [405, 83] on div "go ( 'up' , 2 ) go ( 'down' , 2 ) go ( 'right' , 4 ) go ( 'left' , 2 ) go ( 'up…" at bounding box center [431, 103] width 122 height 140
type textarea "go('right', 3)"
click at [397, 88] on div "go ( 'up' , 2 ) go ( 'down' , 2 ) go ( 'right' , 4 ) go ( 'left' , 2 ) go ( 'up…" at bounding box center [431, 103] width 122 height 140
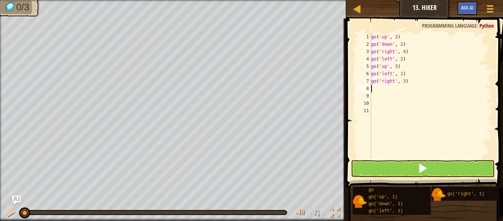
scroll to position [3, 0]
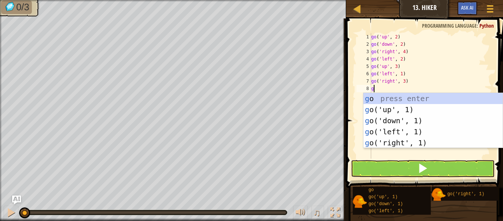
type textarea "go"
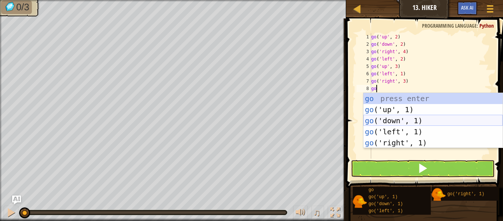
click at [399, 118] on div "go press enter go ('up', 1) press enter go ('down', 1) press enter go ('left', …" at bounding box center [433, 131] width 139 height 77
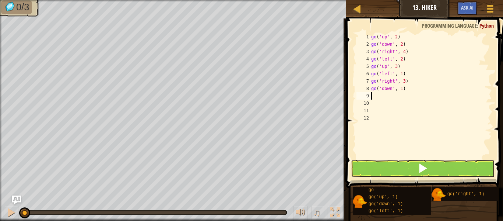
scroll to position [3, 0]
click at [400, 166] on button at bounding box center [423, 168] width 144 height 17
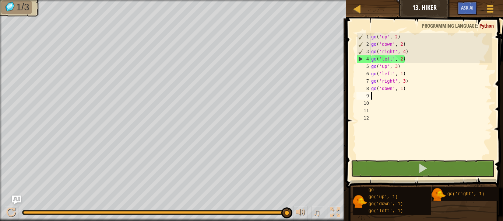
click at [360, 59] on div "4" at bounding box center [364, 58] width 14 height 7
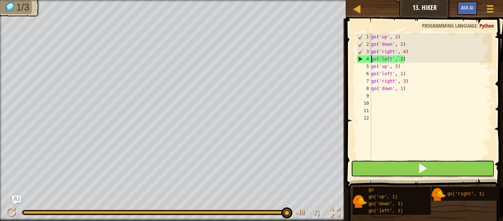
click at [424, 163] on span at bounding box center [423, 168] width 10 height 10
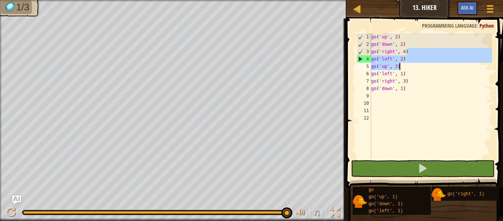
drag, startPoint x: 410, startPoint y: 50, endPoint x: 413, endPoint y: 71, distance: 20.7
click at [413, 71] on div "go ( 'up' , 2 ) go ( 'down' , 2 ) go ( 'right' , 4 ) go ( 'left' , 2 ) go ( 'up…" at bounding box center [431, 103] width 122 height 140
type textarea "go('up', 3) go('left', 1)"
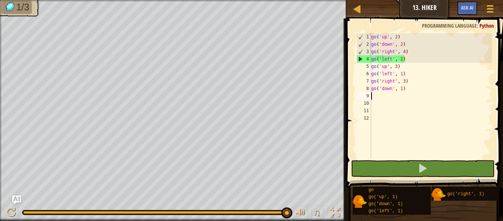
click at [425, 97] on div "go ( 'up' , 2 ) go ( 'down' , 2 ) go ( 'right' , 4 ) go ( 'left' , 2 ) go ( 'up…" at bounding box center [431, 103] width 122 height 140
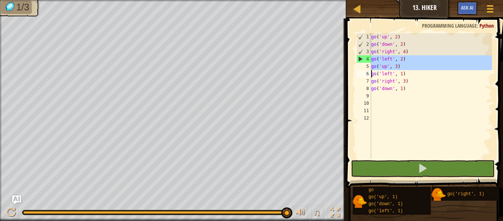
drag, startPoint x: 360, startPoint y: 56, endPoint x: 360, endPoint y: 70, distance: 14.0
type textarea "go('left', 1)"
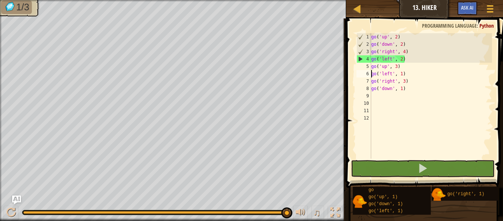
click at [418, 99] on div "go ( 'up' , 2 ) go ( 'down' , 2 ) go ( 'right' , 4 ) go ( 'left' , 2 ) go ( 'up…" at bounding box center [431, 103] width 122 height 140
click at [415, 92] on div "go ( 'up' , 2 ) go ( 'down' , 2 ) go ( 'right' , 4 ) go ( 'left' , 2 ) go ( 'up…" at bounding box center [431, 103] width 122 height 140
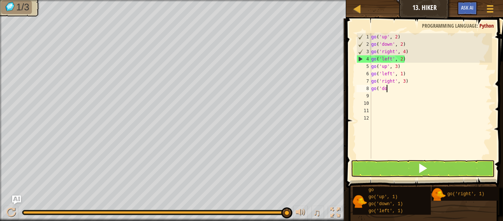
type textarea "g"
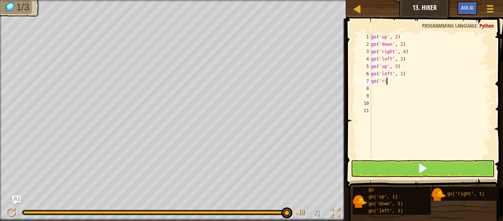
type textarea "g"
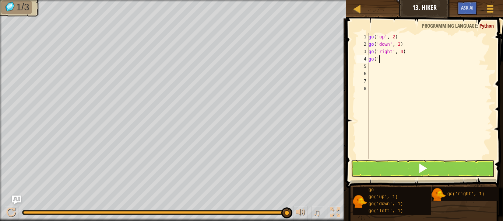
type textarea "g"
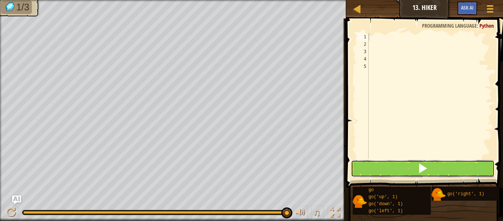
click at [446, 175] on button at bounding box center [423, 168] width 144 height 17
click at [414, 170] on button at bounding box center [423, 168] width 144 height 17
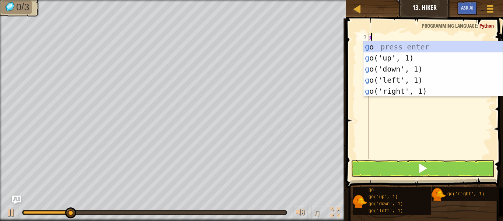
type textarea "go"
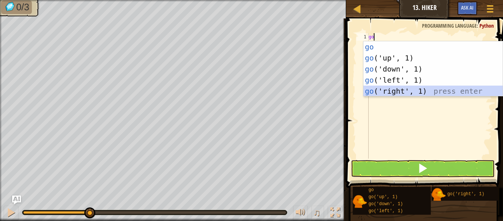
click at [410, 91] on div "go press enter go ('up', 1) press enter go ('down', 1) press enter go ('left', …" at bounding box center [433, 79] width 139 height 77
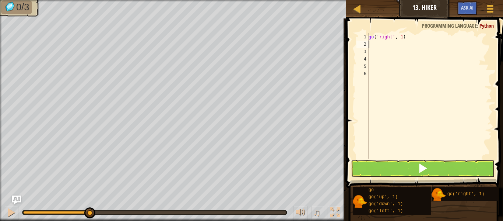
click at [401, 38] on div "go ( 'right' , 1 )" at bounding box center [429, 103] width 125 height 140
type textarea "go('right', 2)"
click at [381, 47] on div "go ( 'right' , 2 )" at bounding box center [429, 103] width 125 height 140
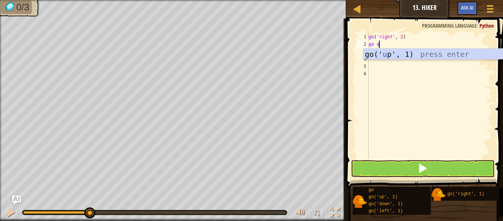
type textarea "go up"
click at [392, 53] on div "go(' up ', 1) press enter" at bounding box center [433, 65] width 139 height 33
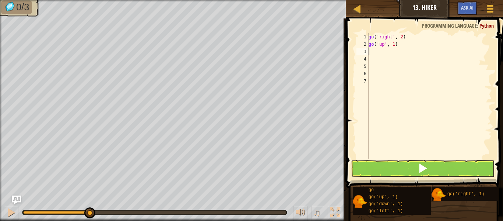
click at [394, 47] on div "go ( 'right' , 2 ) go ( 'up' , 1 )" at bounding box center [429, 103] width 125 height 140
type textarea "go('up', 3)"
click at [389, 54] on div "go ( 'right' , 2 ) go ( 'up' , 3 )" at bounding box center [429, 103] width 125 height 140
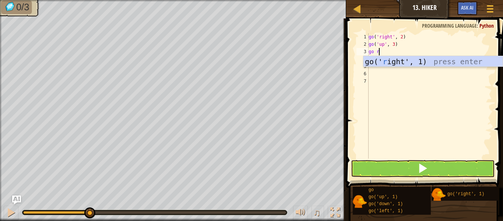
type textarea "go ri"
click at [394, 60] on div "go(' ri ght', 1) press enter" at bounding box center [433, 72] width 139 height 33
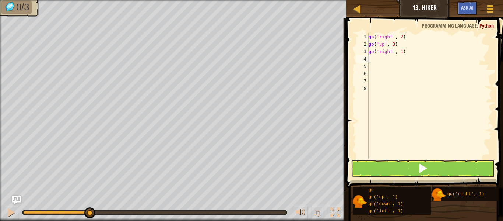
scroll to position [3, 0]
click at [403, 53] on div "go ( 'right' , 2 ) go ( 'up' , 3 ) go ( 'right' , 1 )" at bounding box center [429, 103] width 125 height 140
type textarea "go('right', 2)"
click at [387, 167] on button at bounding box center [423, 168] width 144 height 17
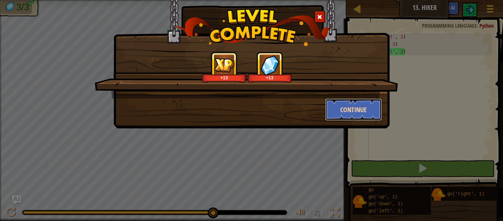
click at [355, 105] on button "Continue" at bounding box center [353, 109] width 57 height 22
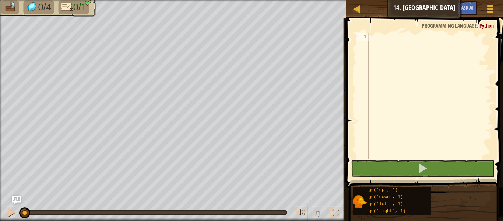
type textarea "g"
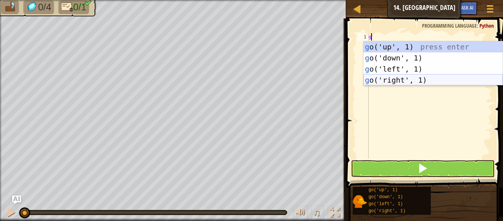
click at [384, 81] on div "g o('up', 1) press enter g o('down', 1) press enter g o('left', 1) press enter …" at bounding box center [433, 74] width 139 height 66
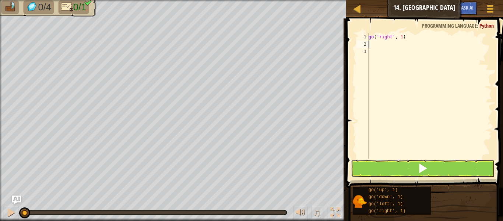
click at [402, 38] on div "go ( 'right' , 1 )" at bounding box center [429, 103] width 125 height 140
type textarea "go('right', 4)"
click at [387, 163] on button at bounding box center [423, 168] width 144 height 17
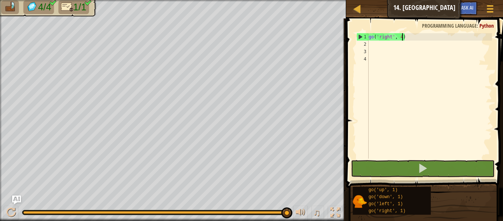
click at [402, 39] on div "go ( 'right' , 4 )" at bounding box center [429, 103] width 125 height 140
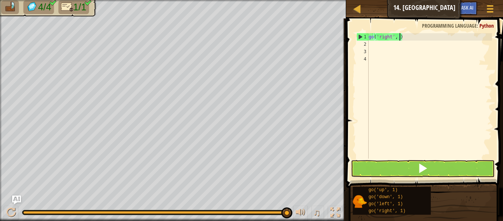
type textarea "go('right', 5)"
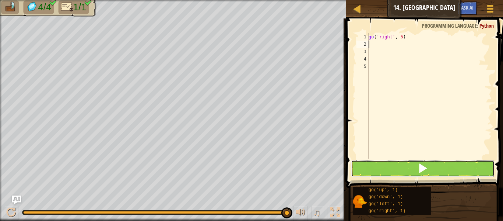
click at [390, 166] on button at bounding box center [423, 168] width 144 height 17
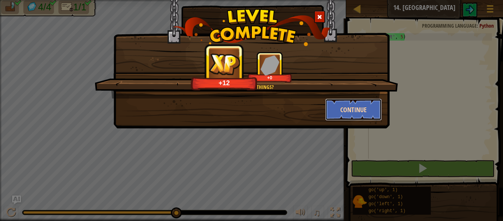
click at [337, 110] on button "Continue" at bounding box center [353, 109] width 57 height 22
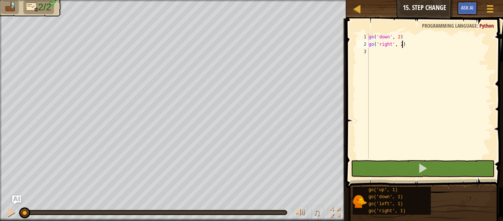
click at [402, 45] on div "go ( 'down' , 2 ) go ( 'right' , 2 )" at bounding box center [429, 103] width 125 height 140
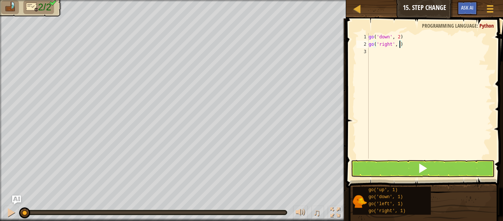
type textarea "go('right', 5)"
click at [427, 165] on span at bounding box center [423, 168] width 10 height 10
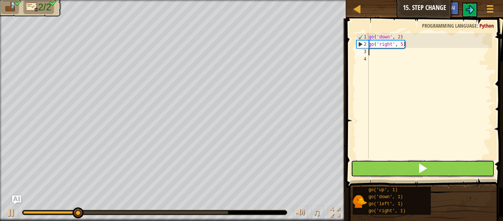
click at [427, 165] on span at bounding box center [423, 168] width 10 height 10
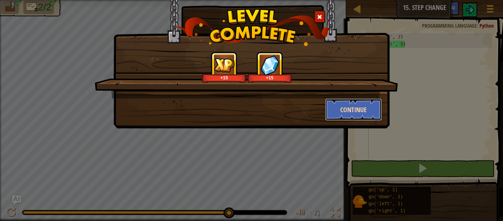
click at [358, 107] on button "Continue" at bounding box center [353, 109] width 57 height 22
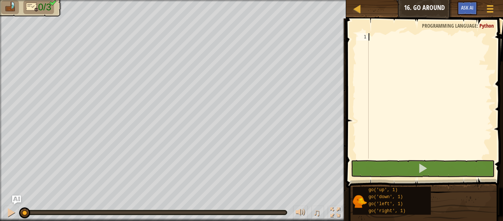
type textarea "g"
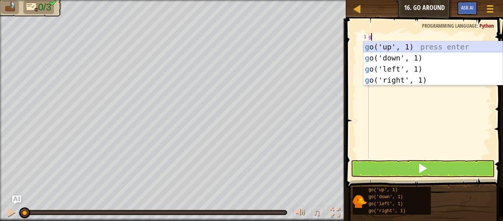
click at [385, 42] on div "g o('up', 1) press enter g o('down', 1) press enter g o('left', 1) press enter …" at bounding box center [433, 74] width 139 height 66
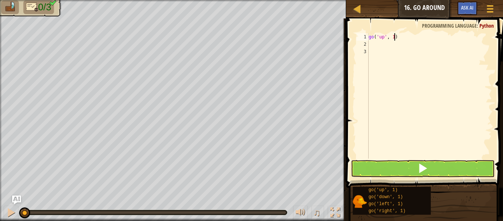
click at [394, 37] on div "go ( 'up' , 1 )" at bounding box center [429, 103] width 125 height 140
type textarea "go('up', 2)"
click at [385, 46] on div "go ( 'up' , 2 )" at bounding box center [429, 103] width 125 height 140
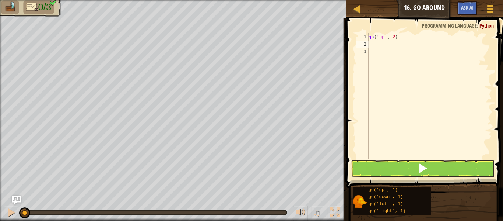
type textarea "g"
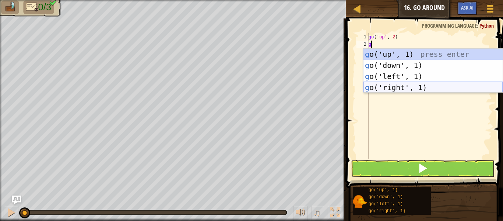
click at [385, 91] on div "g o('up', 1) press enter g o('down', 1) press enter g o('left', 1) press enter …" at bounding box center [433, 82] width 139 height 66
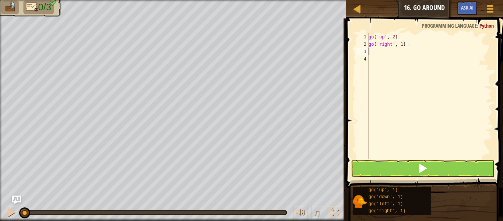
click at [402, 44] on div "go ( 'up' , 2 ) go ( 'right' , 1 )" at bounding box center [429, 103] width 125 height 140
type textarea "go('right', 3)"
click at [392, 50] on div "go ( 'up' , 2 ) go ( 'right' , 3 )" at bounding box center [429, 103] width 125 height 140
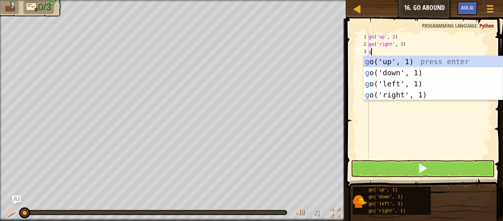
type textarea "go"
click at [404, 70] on div "go ('up', 1) press enter go ('down', 1) press enter go ('left', 1) press enter …" at bounding box center [433, 89] width 139 height 66
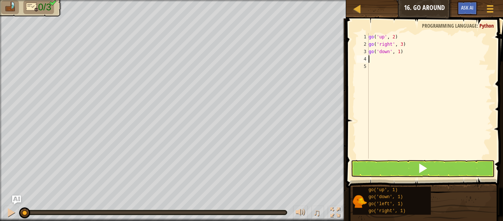
scroll to position [3, 0]
click at [399, 54] on div "go ( 'up' , 2 ) go ( 'right' , 3 ) go ( 'down' , 1 )" at bounding box center [429, 103] width 125 height 140
type textarea "go('down', 2)"
click at [411, 163] on button at bounding box center [423, 168] width 144 height 17
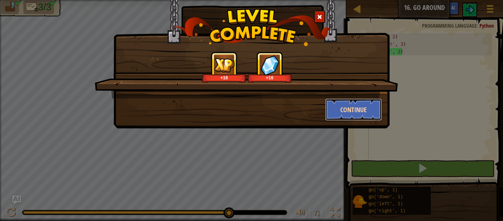
click at [357, 110] on button "Continue" at bounding box center [353, 109] width 57 height 22
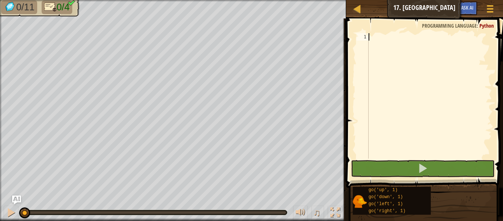
scroll to position [3, 0]
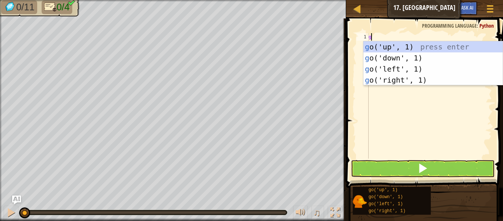
type textarea "go"
click at [404, 42] on div "go ('up', 1) press enter go ('down', 1) press enter go ('left', 1) press enter …" at bounding box center [433, 74] width 139 height 66
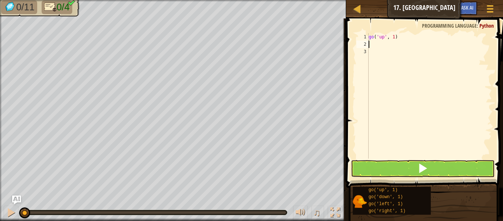
scroll to position [3, 0]
click at [394, 37] on div "go ( 'up' , 1 )" at bounding box center [429, 103] width 125 height 140
type textarea "go('up', 3)"
click at [380, 46] on div "go ( 'up' , 3 )" at bounding box center [429, 103] width 125 height 140
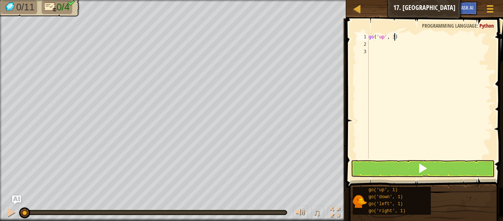
scroll to position [3, 0]
type textarea "g"
click at [389, 93] on div "go ( 'up' , 3 ) g" at bounding box center [429, 103] width 125 height 140
click at [379, 46] on div "go ( 'up' , 3 ) g" at bounding box center [429, 103] width 125 height 140
type textarea "go"
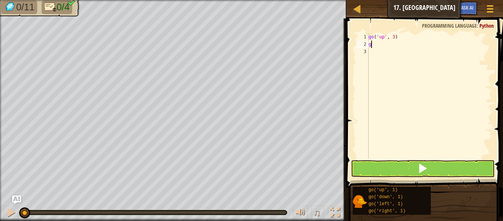
scroll to position [3, 0]
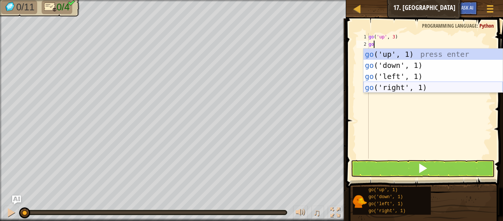
click at [387, 90] on div "go ('up', 1) press enter go ('down', 1) press enter go ('left', 1) press enter …" at bounding box center [433, 82] width 139 height 66
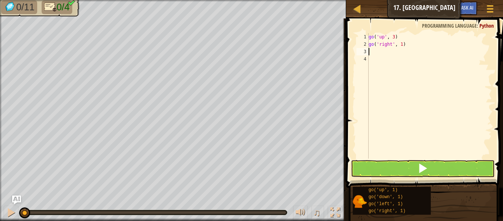
click at [402, 45] on div "go ( 'up' , 3 ) go ( 'right' , 1 )" at bounding box center [429, 103] width 125 height 140
type textarea "go('right', 3)"
click at [403, 51] on div "go ( 'up' , 3 ) go ( 'right' , 3 )" at bounding box center [429, 103] width 125 height 140
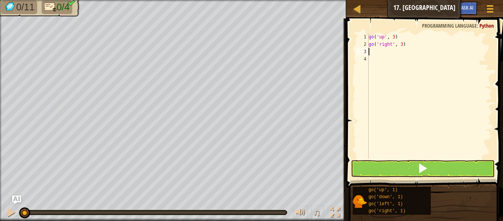
type textarea "g"
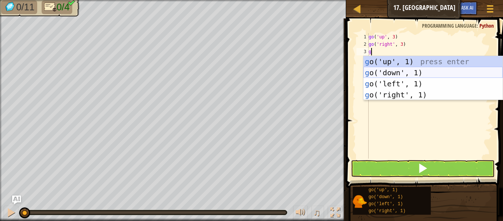
click at [408, 73] on div "g o('up', 1) press enter g o('down', 1) press enter g o('left', 1) press enter …" at bounding box center [433, 89] width 139 height 66
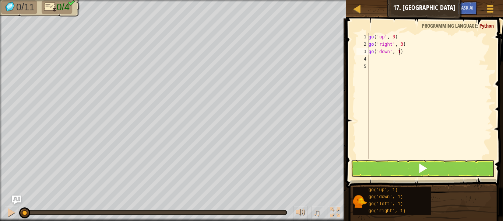
click at [400, 52] on div "go ( 'up' , 3 ) go ( 'right' , 3 ) go ( 'down' , 1 )" at bounding box center [429, 103] width 125 height 140
type textarea "go('down', 3)"
click at [392, 59] on div "go ( 'up' , 3 ) go ( 'right' , 3 ) go ( 'down' , 3 )" at bounding box center [429, 103] width 125 height 140
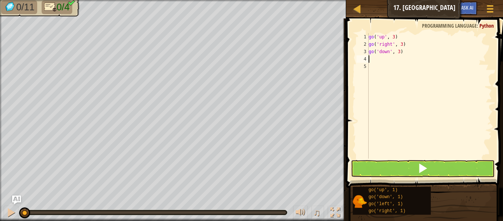
type textarea "g"
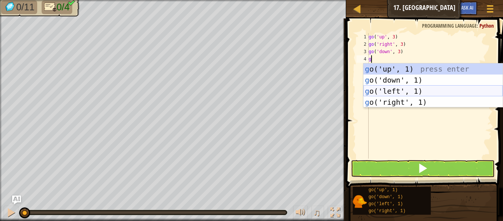
click at [393, 91] on div "g o('up', 1) press enter g o('down', 1) press enter g o('left', 1) press enter …" at bounding box center [433, 96] width 139 height 66
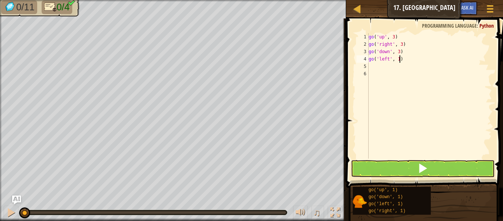
click at [399, 59] on div "go ( 'up' , 3 ) go ( 'right' , 3 ) go ( 'down' , 3 ) go ( 'left' , 1 )" at bounding box center [429, 103] width 125 height 140
type textarea "go('left', 3)"
click at [434, 170] on button at bounding box center [423, 168] width 144 height 17
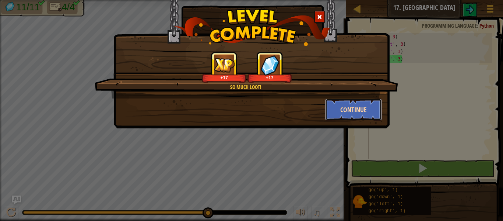
click at [362, 111] on button "Continue" at bounding box center [353, 109] width 57 height 22
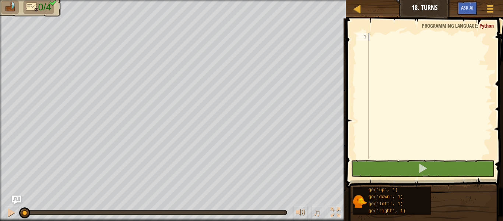
scroll to position [3, 0]
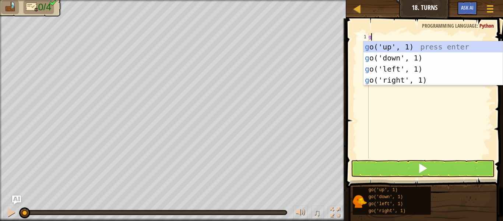
type textarea "go"
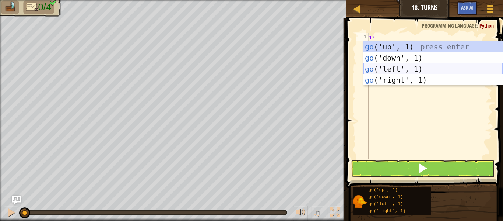
click at [405, 63] on div "go ('up', 1) press enter go ('down', 1) press enter go ('left', 1) press enter …" at bounding box center [433, 74] width 139 height 66
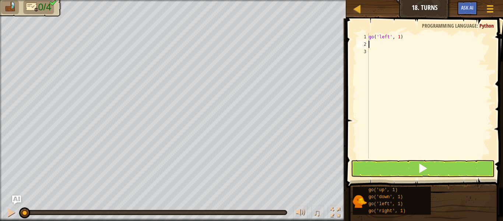
scroll to position [3, 0]
click at [400, 39] on div "go ( 'left' , 1 )" at bounding box center [429, 103] width 125 height 140
type textarea "go('left', 2)"
click at [388, 45] on div "go ( 'left' , 2 )" at bounding box center [429, 103] width 125 height 140
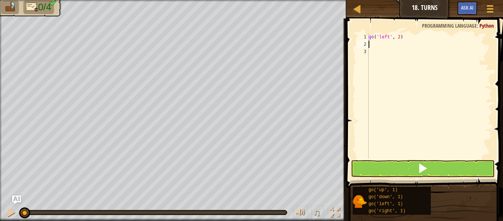
scroll to position [3, 0]
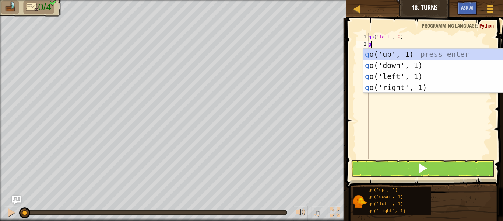
type textarea "go"
click at [396, 62] on div "go ('up', 1) press enter go ('down', 1) press enter go ('left', 1) press enter …" at bounding box center [433, 82] width 139 height 66
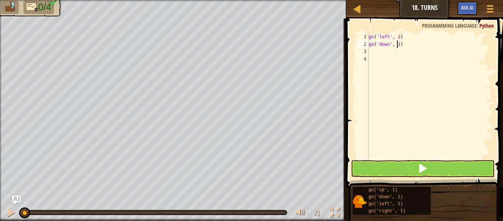
click at [398, 44] on div "go ( 'left' , 2 ) go ( 'down' , 1 )" at bounding box center [429, 103] width 125 height 140
click at [400, 45] on div "go ( 'left' , 2 ) go ( 'down' , 1 )" at bounding box center [429, 103] width 125 height 140
type textarea "go('down', 2)"
click at [393, 51] on div "go ( 'left' , 2 ) go ( 'down' , 2 )" at bounding box center [429, 103] width 125 height 140
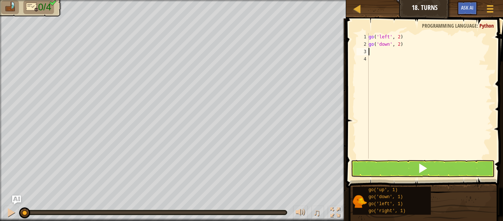
scroll to position [3, 0]
type textarea "g"
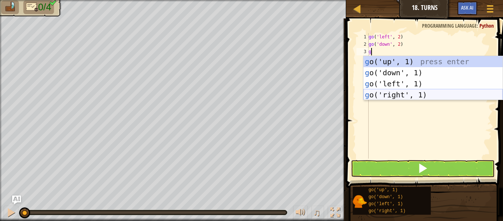
click at [389, 95] on div "g o('up', 1) press enter g o('down', 1) press enter g o('left', 1) press enter …" at bounding box center [433, 89] width 139 height 66
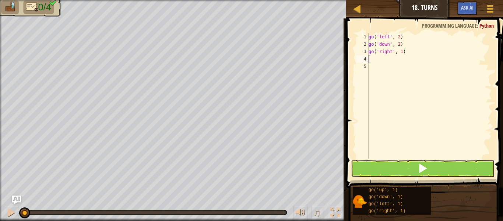
click at [401, 54] on div "go ( 'left' , 2 ) go ( 'down' , 2 ) go ( 'right' , 1 )" at bounding box center [429, 103] width 125 height 140
type textarea "go('right', 4)"
click at [382, 69] on div "go ( 'left' , 2 ) go ( 'down' , 2 ) go ( 'right' , 4 )" at bounding box center [429, 103] width 125 height 140
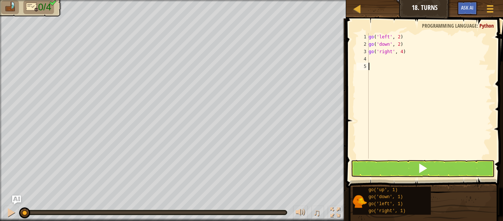
type textarea "g"
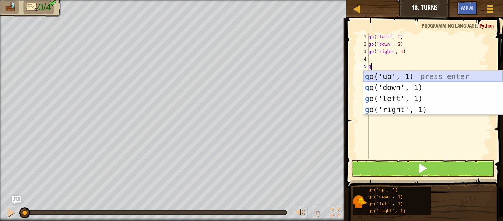
click at [392, 79] on div "g o('up', 1) press enter g o('down', 1) press enter g o('left', 1) press enter …" at bounding box center [433, 104] width 139 height 66
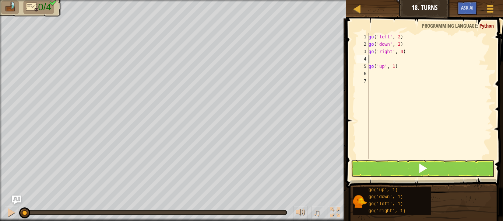
click at [385, 58] on div "go ( 'left' , 2 ) go ( 'down' , 2 ) go ( 'right' , 4 ) go ( 'up' , 1 )" at bounding box center [429, 103] width 125 height 140
click at [393, 59] on div "go ( 'left' , 2 ) go ( 'down' , 2 ) go ( 'right' , 4 ) go ( 'up' , 1 )" at bounding box center [429, 103] width 125 height 140
click at [395, 60] on div "go ( 'left' , 2 ) go ( 'down' , 2 ) go ( 'right' , 4 ) go ( 'up' , 1 )" at bounding box center [429, 103] width 125 height 140
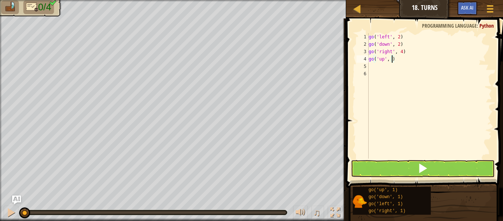
type textarea "go('up', 3)"
click at [376, 170] on button at bounding box center [423, 168] width 144 height 17
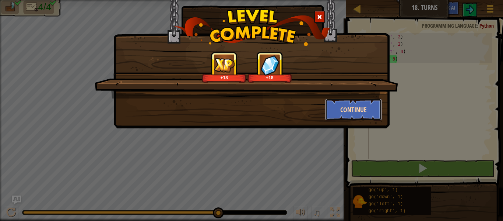
click at [356, 115] on button "Continue" at bounding box center [353, 109] width 57 height 22
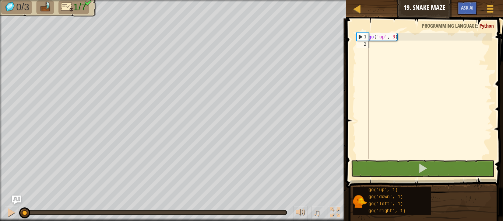
type textarea "g"
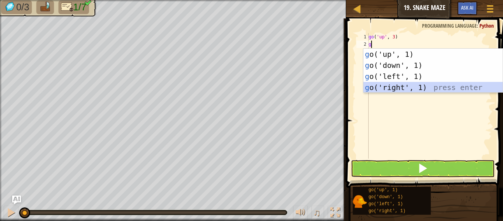
click at [389, 87] on div "g o('up', 1) press enter g o('down', 1) press enter g o('left', 1) press enter …" at bounding box center [433, 82] width 139 height 66
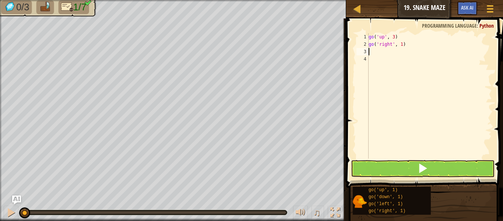
click at [402, 45] on div "go ( 'up' , 3 ) go ( 'right' , 1 )" at bounding box center [429, 103] width 125 height 140
type textarea "go('right', 2)"
click at [404, 50] on div "go ( 'up' , 3 ) go ( 'right' , 2 )" at bounding box center [429, 103] width 125 height 140
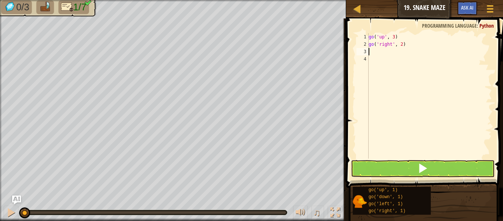
type textarea "g"
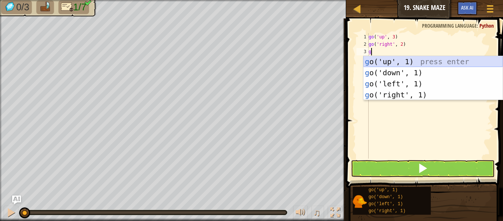
click at [391, 61] on div "g o('up', 1) press enter g o('down', 1) press enter g o('left', 1) press enter …" at bounding box center [433, 89] width 139 height 66
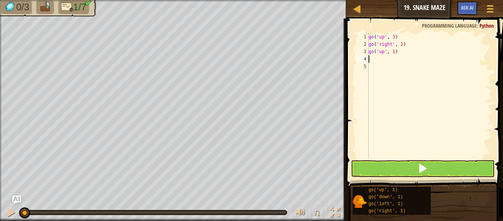
type textarea "g"
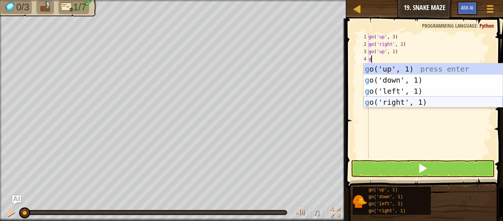
click at [375, 104] on div "g o('up', 1) press enter g o('down', 1) press enter g o('left', 1) press enter …" at bounding box center [433, 96] width 139 height 66
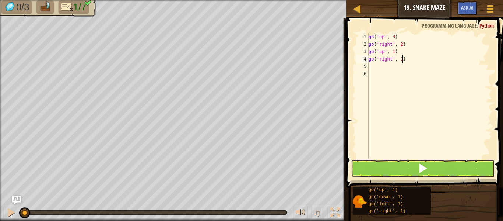
click at [402, 60] on div "go ( 'up' , 3 ) go ( 'right' , 2 ) go ( 'up' , 1 ) go ( 'right' , 1 )" at bounding box center [429, 103] width 125 height 140
type textarea "go('right', 3)"
click at [388, 62] on div "go ( 'up' , 3 ) go ( 'right' , 2 ) go ( 'up' , 1 ) go ( 'right' , 3 )" at bounding box center [429, 103] width 125 height 140
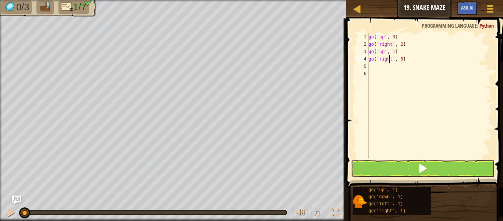
click at [390, 67] on div "go ( 'up' , 3 ) go ( 'right' , 2 ) go ( 'up' , 1 ) go ( 'right' , 3 )" at bounding box center [429, 103] width 125 height 140
type textarea "g"
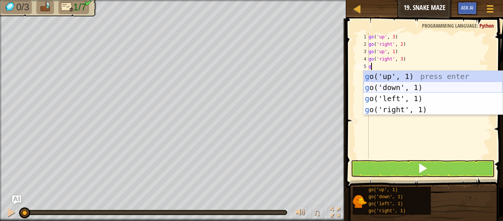
click at [392, 85] on div "g o('up', 1) press enter g o('down', 1) press enter g o('left', 1) press enter …" at bounding box center [433, 104] width 139 height 66
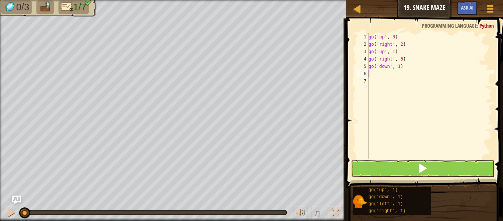
click at [399, 66] on div "go ( 'up' , 3 ) go ( 'right' , 2 ) go ( 'up' , 1 ) go ( 'right' , 3 ) go ( 'dow…" at bounding box center [429, 103] width 125 height 140
type textarea "go('down', 2)"
click at [388, 73] on div "go ( 'up' , 3 ) go ( 'right' , 2 ) go ( 'up' , 1 ) go ( 'right' , 3 ) go ( 'dow…" at bounding box center [429, 103] width 125 height 140
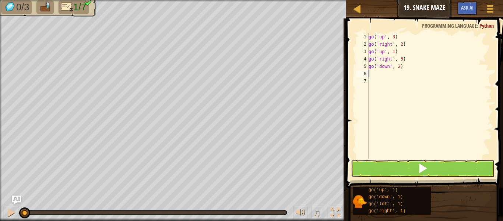
type textarea "h"
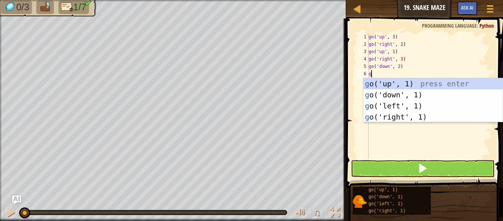
type textarea "go"
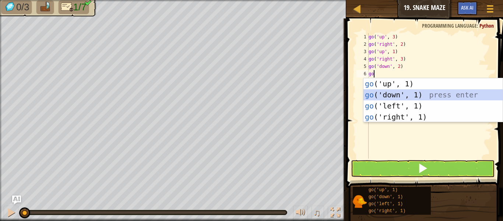
click at [394, 95] on div "go ('up', 1) press enter go ('down', 1) press enter go ('left', 1) press enter …" at bounding box center [433, 111] width 139 height 66
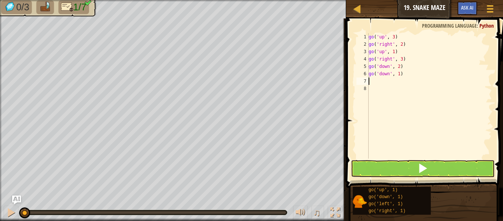
click at [399, 74] on div "go ( 'up' , 3 ) go ( 'right' , 2 ) go ( 'up' , 1 ) go ( 'right' , 3 ) go ( 'dow…" at bounding box center [429, 103] width 125 height 140
click at [404, 75] on div "go ( 'up' , 3 ) go ( 'right' , 2 ) go ( 'up' , 1 ) go ( 'right' , 3 ) go ( 'dow…" at bounding box center [429, 103] width 125 height 140
type textarea "gg"
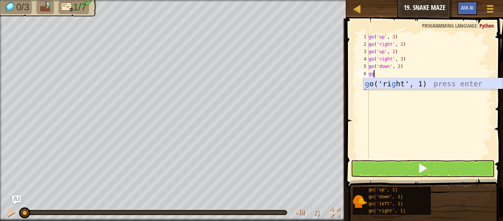
click at [413, 83] on div "g o('ri g ht', 1) press enter" at bounding box center [433, 94] width 139 height 33
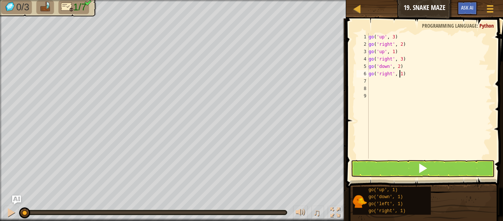
click at [400, 74] on div "go ( 'up' , 3 ) go ( 'right' , 2 ) go ( 'up' , 1 ) go ( 'right' , 3 ) go ( 'dow…" at bounding box center [429, 103] width 125 height 140
click at [402, 74] on div "go ( 'up' , 3 ) go ( 'right' , 2 ) go ( 'up' , 1 ) go ( 'right' , 3 ) go ( 'dow…" at bounding box center [429, 103] width 125 height 140
type textarea "go('right', 2)"
click at [380, 80] on div "go ( 'up' , 3 ) go ( 'right' , 2 ) go ( 'up' , 1 ) go ( 'right' , 3 ) go ( 'dow…" at bounding box center [429, 103] width 125 height 140
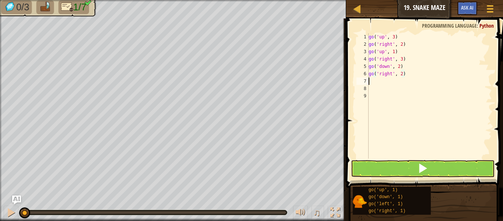
scroll to position [3, 0]
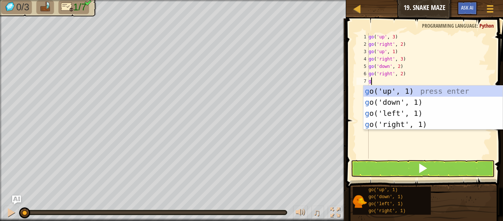
type textarea "go"
click at [386, 88] on div "go ('up', 1) press enter go ('down', 1) press enter go ('left', 1) press enter …" at bounding box center [433, 118] width 139 height 66
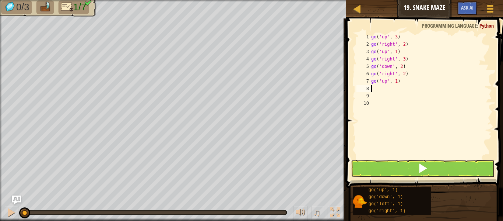
scroll to position [3, 0]
click at [399, 82] on div "go ( 'up' , 3 ) go ( 'right' , 2 ) go ( 'up' , 1 ) go ( 'right' , 3 ) go ( 'dow…" at bounding box center [431, 103] width 122 height 140
click at [396, 81] on div "go ( 'up' , 3 ) go ( 'right' , 2 ) go ( 'up' , 1 ) go ( 'right' , 3 ) go ( 'dow…" at bounding box center [431, 103] width 122 height 140
click at [404, 81] on div "go ( 'up' , 3 ) go ( 'right' , 2 ) go ( 'up' , 1 ) go ( 'right' , 3 ) go ( 'dow…" at bounding box center [431, 103] width 122 height 140
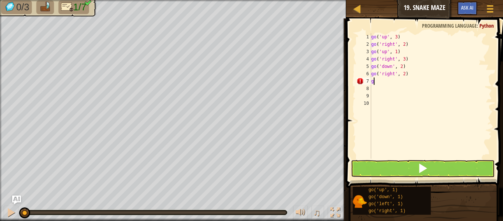
type textarea "go"
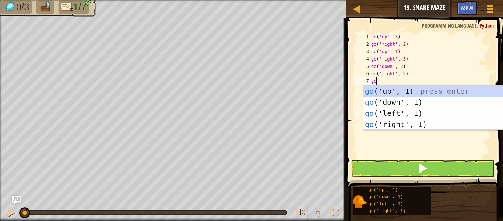
scroll to position [3, 0]
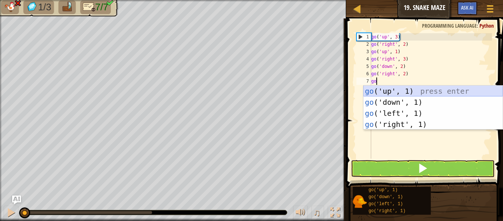
click at [408, 91] on div "go ('up', 1) press enter go ('down', 1) press enter go ('left', 1) press enter …" at bounding box center [433, 118] width 139 height 66
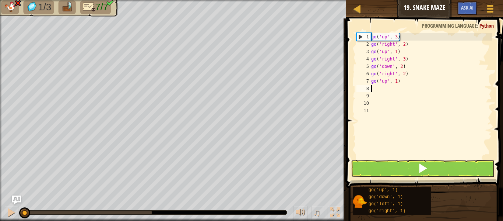
scroll to position [3, 0]
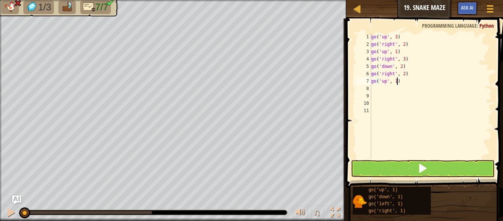
click at [397, 81] on div "go ( 'up' , 3 ) go ( 'right' , 2 ) go ( 'up' , 1 ) go ( 'right' , 3 ) go ( 'dow…" at bounding box center [431, 103] width 122 height 140
type textarea "go('up', 3)"
click at [379, 120] on div "go ( 'up' , 3 ) go ( 'right' , 2 ) go ( 'up' , 1 ) go ( 'right' , 3 ) go ( 'dow…" at bounding box center [431, 103] width 122 height 140
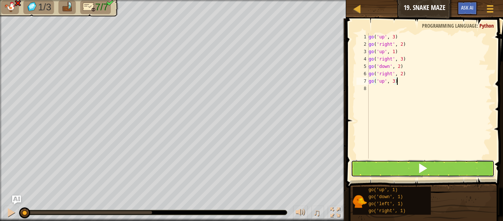
click at [372, 172] on button at bounding box center [423, 168] width 144 height 17
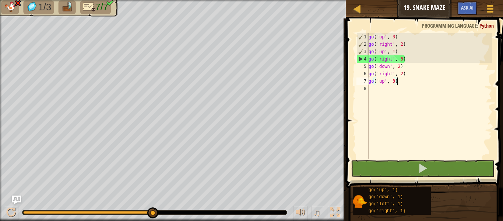
click at [401, 58] on div "go ( 'up' , 3 ) go ( 'right' , 2 ) go ( 'up' , 1 ) go ( 'right' , 3 ) go ( 'dow…" at bounding box center [429, 103] width 125 height 140
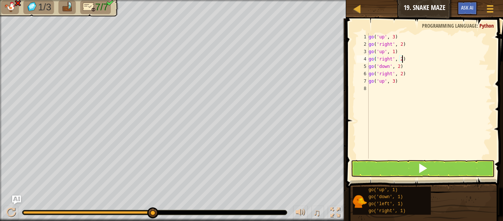
scroll to position [3, 5]
type textarea "go('right', 2)"
click at [399, 168] on button at bounding box center [423, 168] width 144 height 17
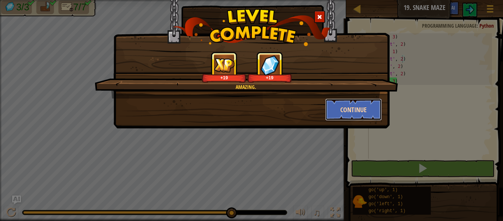
click at [355, 115] on button "Continue" at bounding box center [353, 109] width 57 height 22
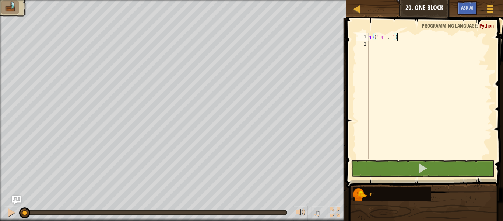
click at [355, 115] on div "go('up', 1) 1 2 go ( 'up' , 1 ) ההההההההההההההההההההההההההההההההההההההההההההההה…" at bounding box center [423, 95] width 137 height 125
click at [394, 38] on div "go ( 'up' , 1 )" at bounding box center [429, 103] width 125 height 140
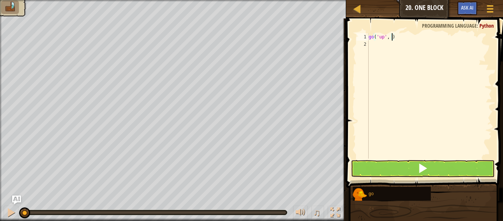
type textarea "go('up', 2)"
click at [379, 44] on div "go ( 'up' , 2 )" at bounding box center [429, 103] width 125 height 140
type textarea "g"
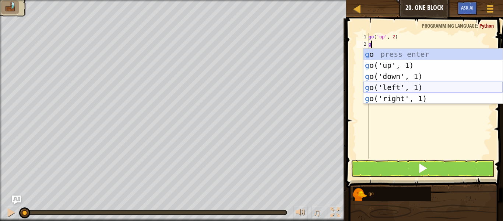
click at [397, 85] on div "g o press enter g o('up', 1) press enter g o('down', 1) press enter g o('left',…" at bounding box center [433, 87] width 139 height 77
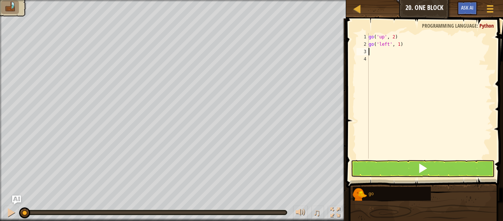
click at [401, 43] on div "go ( 'up' , 2 ) go ( 'left' , 1 )" at bounding box center [429, 103] width 125 height 140
click at [400, 44] on div "go ( 'up' , 2 ) go ( 'left' , 1 )" at bounding box center [429, 103] width 125 height 140
type textarea "go('left', 3)"
click at [377, 51] on div "go ( 'up' , 2 ) go ( 'left' , 3 )" at bounding box center [429, 103] width 125 height 140
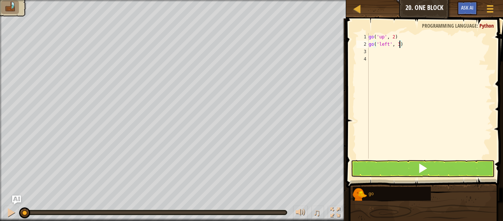
scroll to position [3, 0]
type textarea "g"
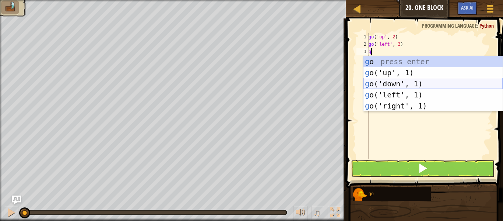
click at [392, 80] on div "g o press enter g o('up', 1) press enter g o('down', 1) press enter g o('left',…" at bounding box center [433, 94] width 139 height 77
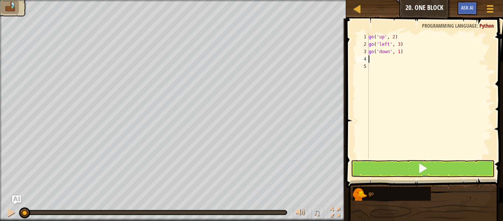
click at [399, 52] on div "go ( 'up' , 2 ) go ( 'left' , 3 ) go ( 'down' , 1 )" at bounding box center [429, 103] width 125 height 140
type textarea "go('down', 2)"
click at [388, 63] on div "go ( 'up' , 2 ) go ( 'left' , 3 ) go ( 'down' , 2 )" at bounding box center [429, 103] width 125 height 140
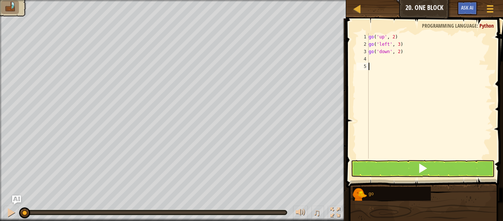
click at [385, 58] on div "go ( 'up' , 2 ) go ( 'left' , 3 ) go ( 'down' , 2 )" at bounding box center [429, 103] width 125 height 140
type textarea "g"
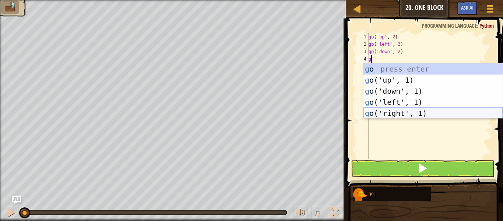
click at [396, 114] on div "g o press enter g o('up', 1) press enter g o('down', 1) press enter g o('left',…" at bounding box center [433, 101] width 139 height 77
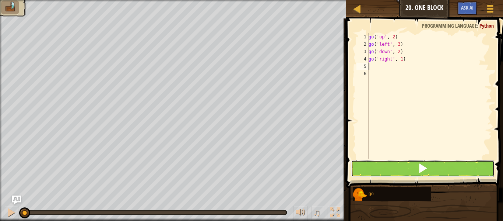
click at [394, 168] on button at bounding box center [423, 168] width 144 height 17
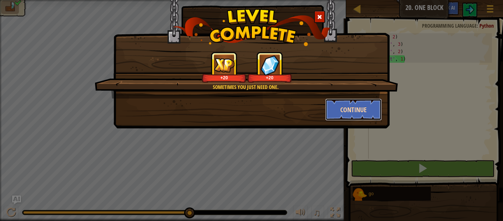
click at [336, 112] on button "Continue" at bounding box center [353, 109] width 57 height 22
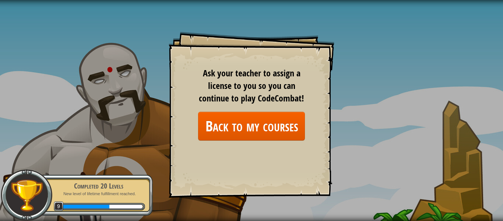
click at [58, 194] on p "New level of lifetime fulfillment reached." at bounding box center [98, 194] width 93 height 6
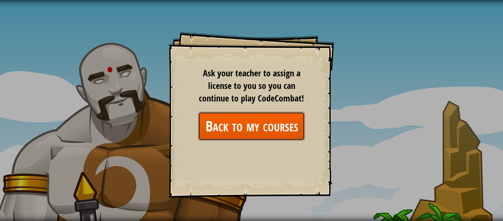
click at [204, 114] on link "Back to my courses" at bounding box center [251, 126] width 107 height 28
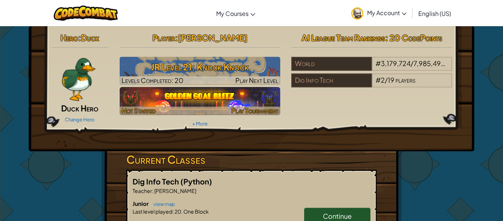
click at [272, 97] on img at bounding box center [200, 101] width 161 height 28
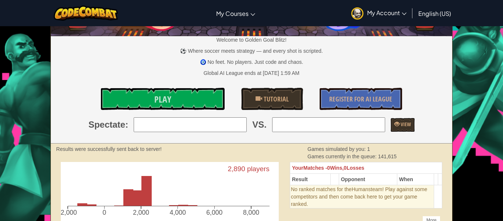
scroll to position [60, 0]
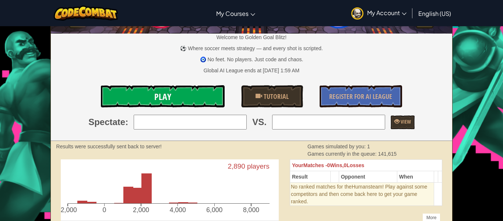
click at [202, 101] on link "Play" at bounding box center [163, 96] width 124 height 22
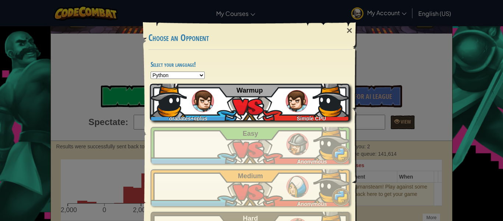
click at [252, 111] on div "orabates+gplus Simple CPU Warmup" at bounding box center [250, 102] width 200 height 37
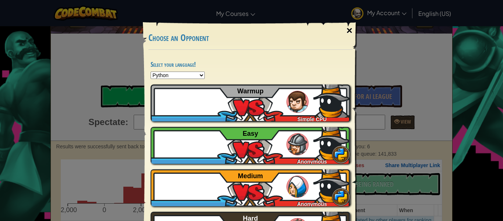
click at [349, 31] on div "×" at bounding box center [349, 30] width 17 height 21
